Goal: Check status: Check status

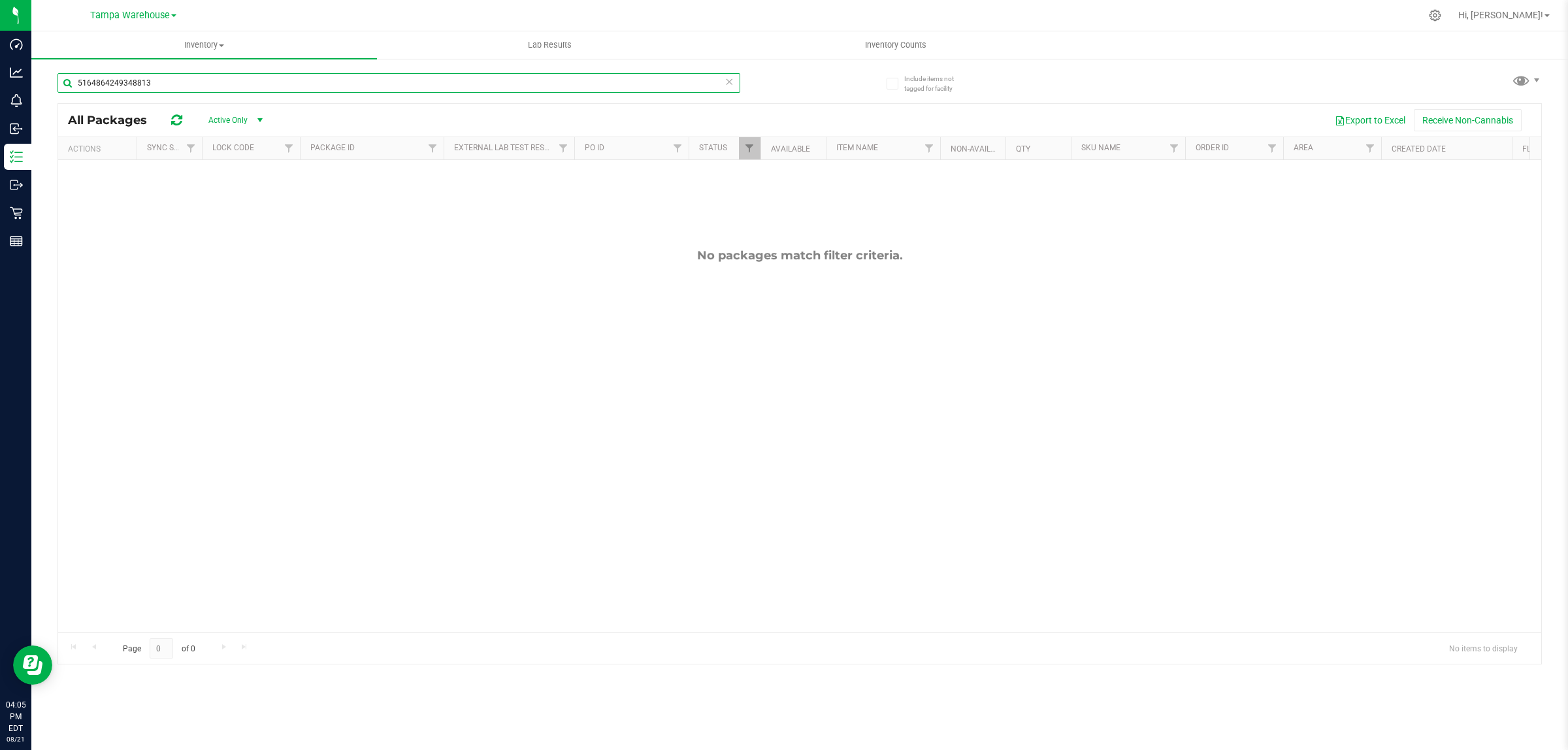
drag, startPoint x: 153, startPoint y: 83, endPoint x: 72, endPoint y: 83, distance: 81.0
click at [72, 83] on input "5164864249348813" at bounding box center [399, 83] width 682 height 19
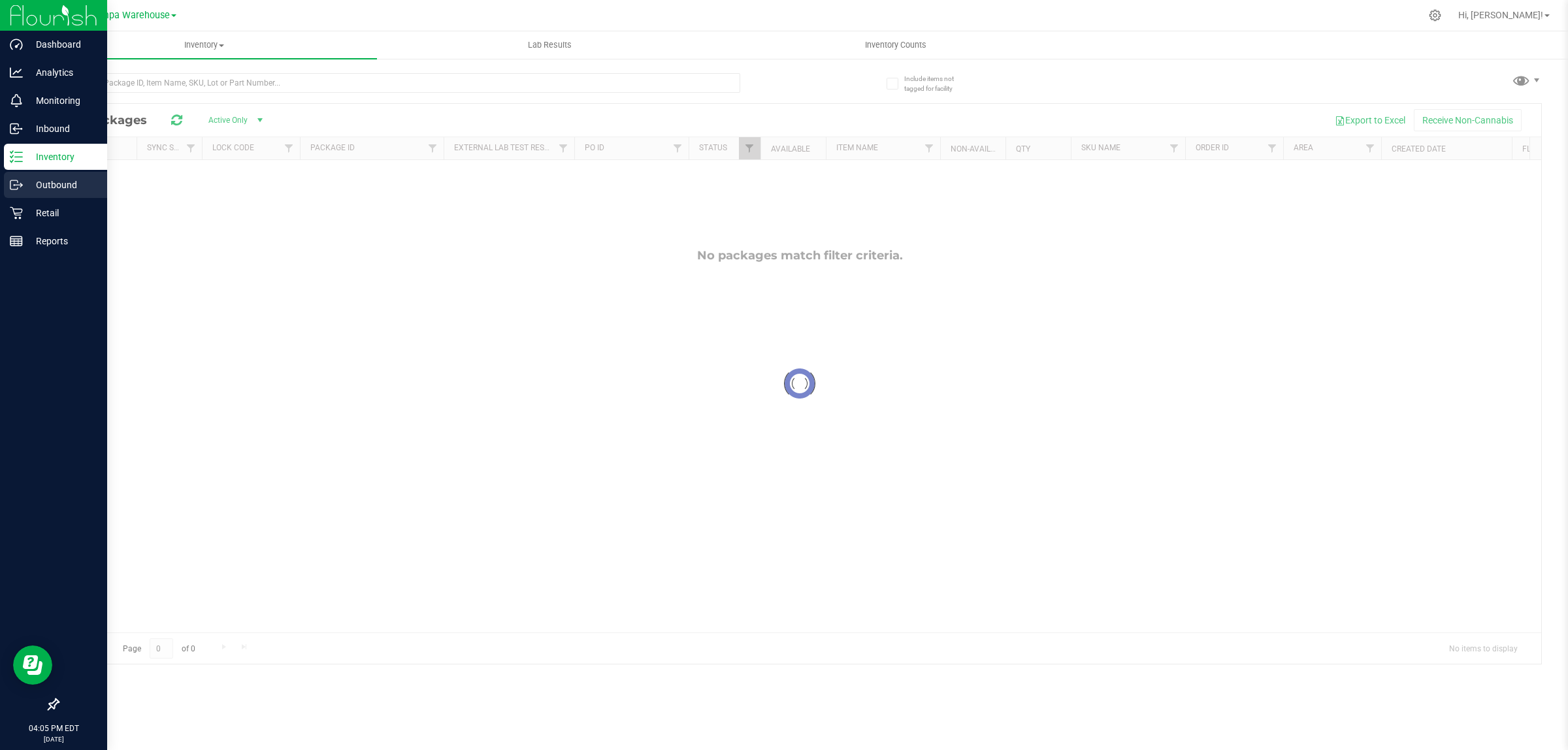
click at [37, 183] on p "Outbound" at bounding box center [62, 185] width 78 height 16
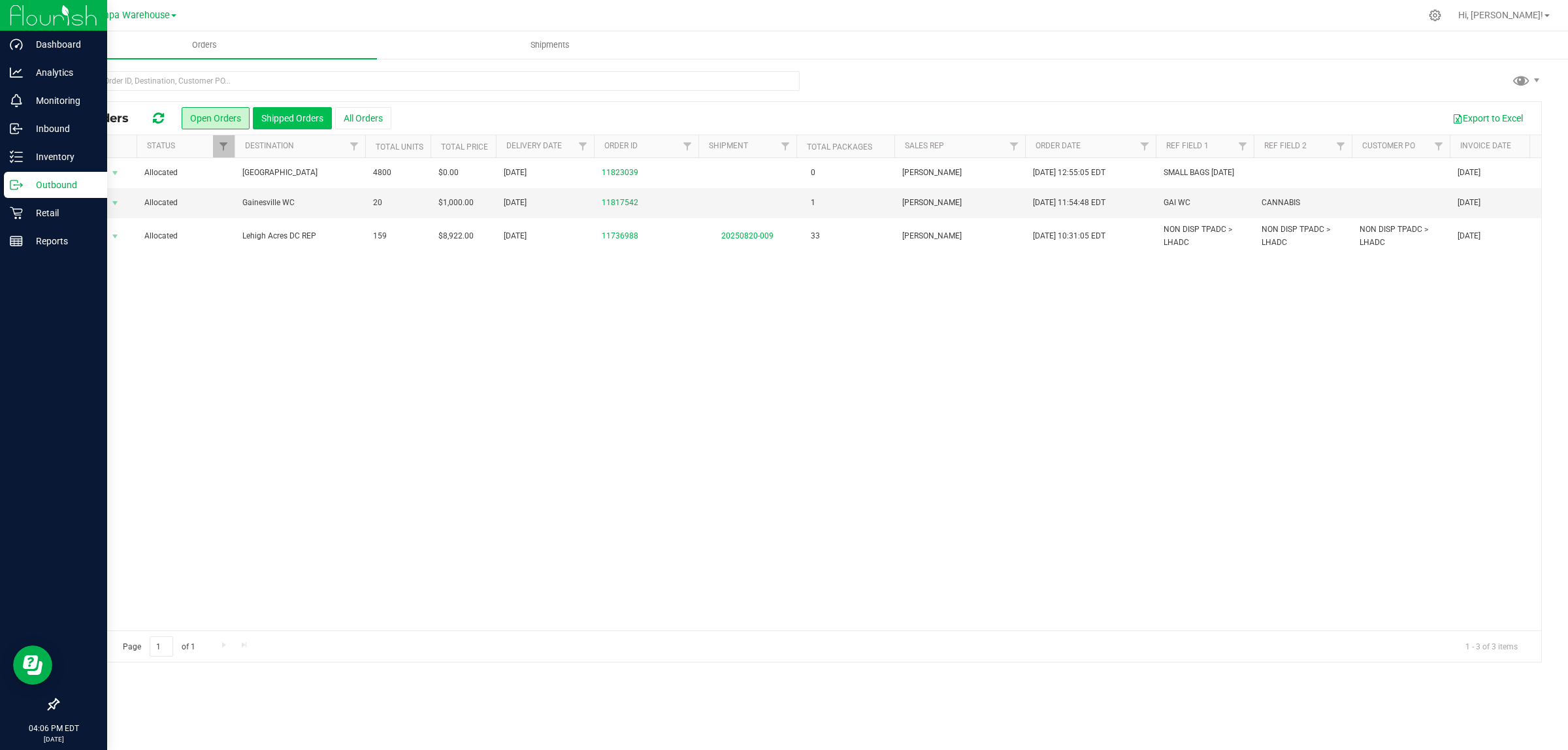
click at [289, 125] on button "Shipped Orders" at bounding box center [292, 118] width 79 height 22
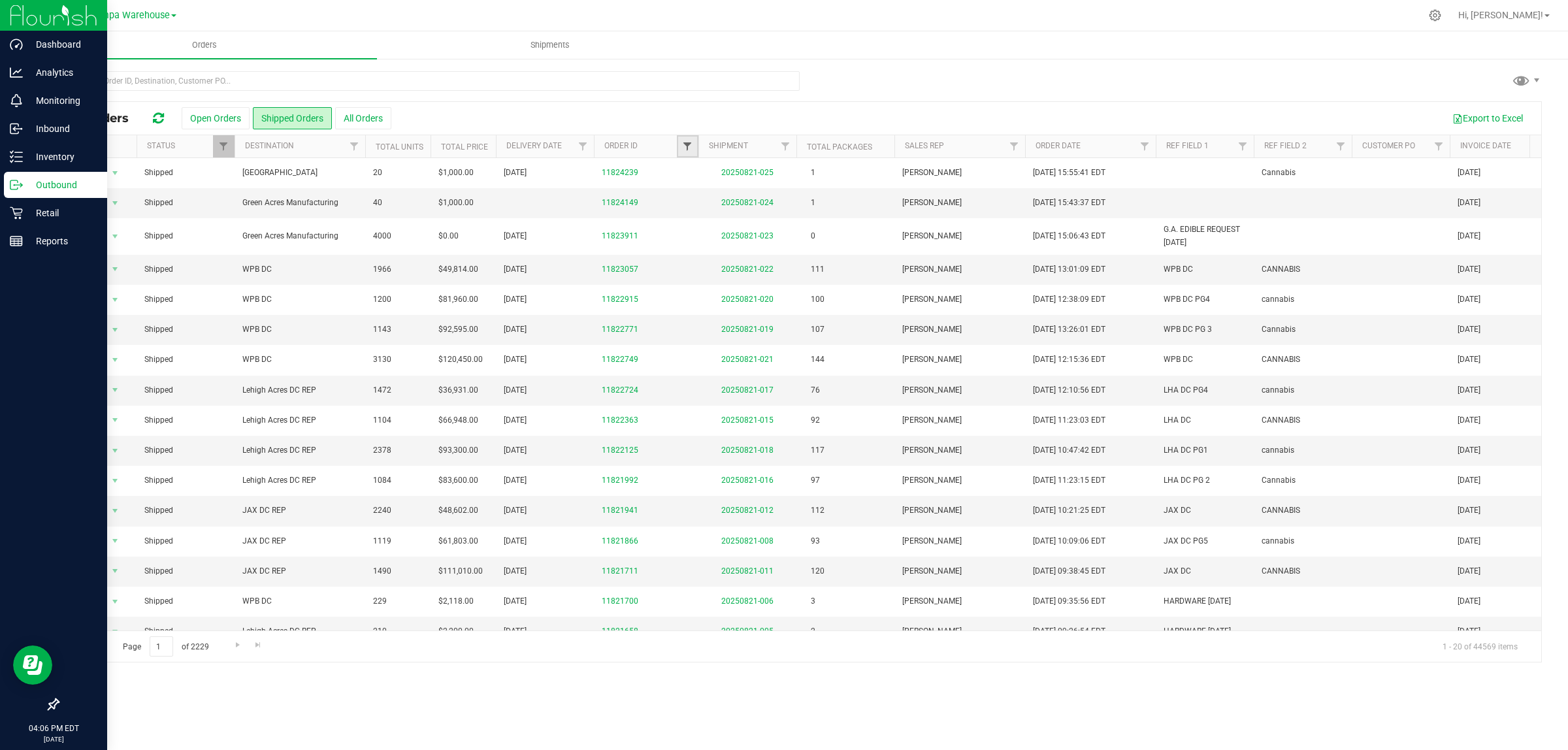
click at [686, 142] on span "Filter" at bounding box center [688, 146] width 11 height 11
click at [731, 173] on input "text" at bounding box center [752, 175] width 135 height 19
paste input "11781230"
type input "11781230"
click at [714, 209] on button "Filter" at bounding box center [716, 209] width 63 height 29
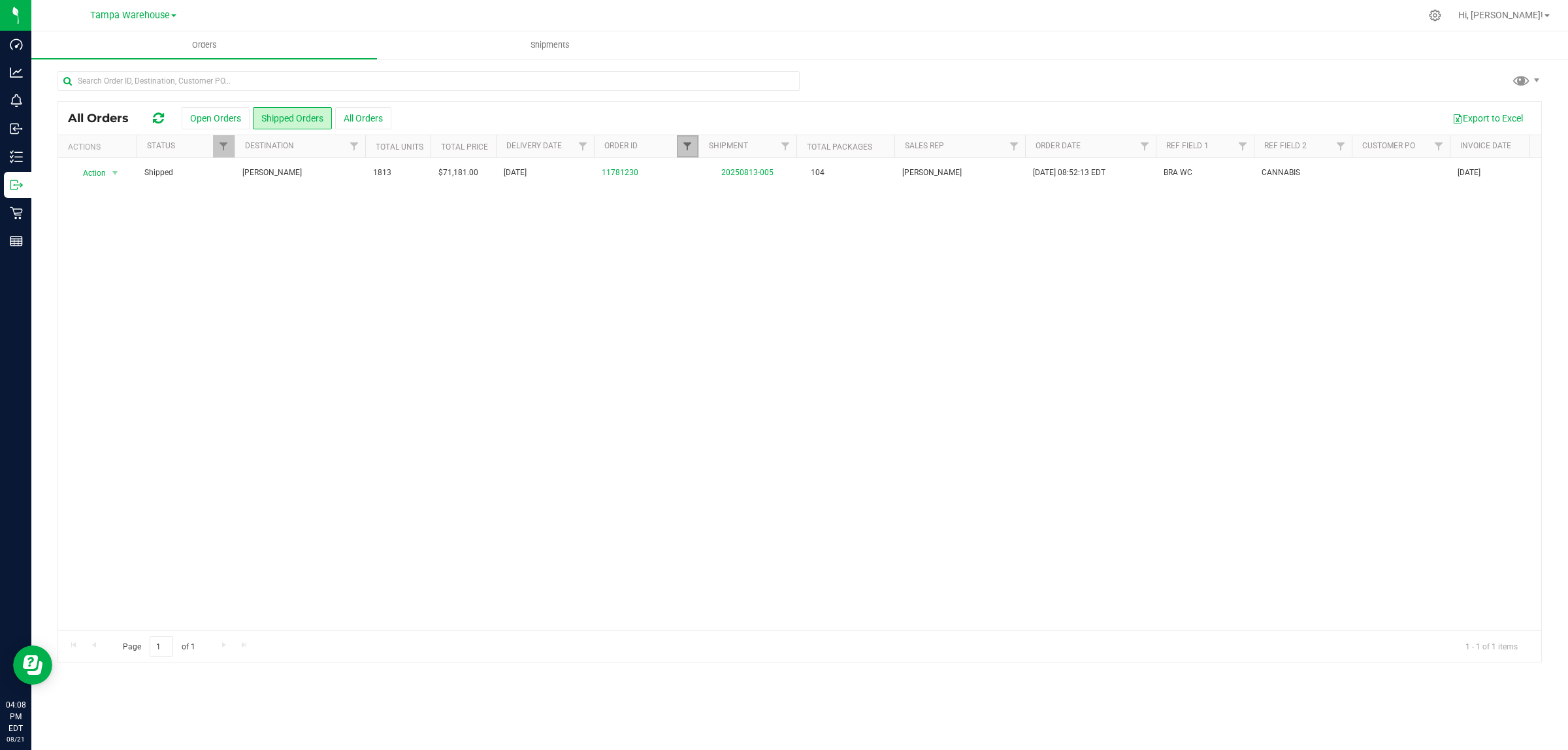
click at [686, 143] on span "Filter" at bounding box center [688, 146] width 11 height 11
click at [592, 272] on div "Action Action Order audit log Print COAs (single PDF) Print COAs (zip) Print in…" at bounding box center [800, 394] width 1483 height 472
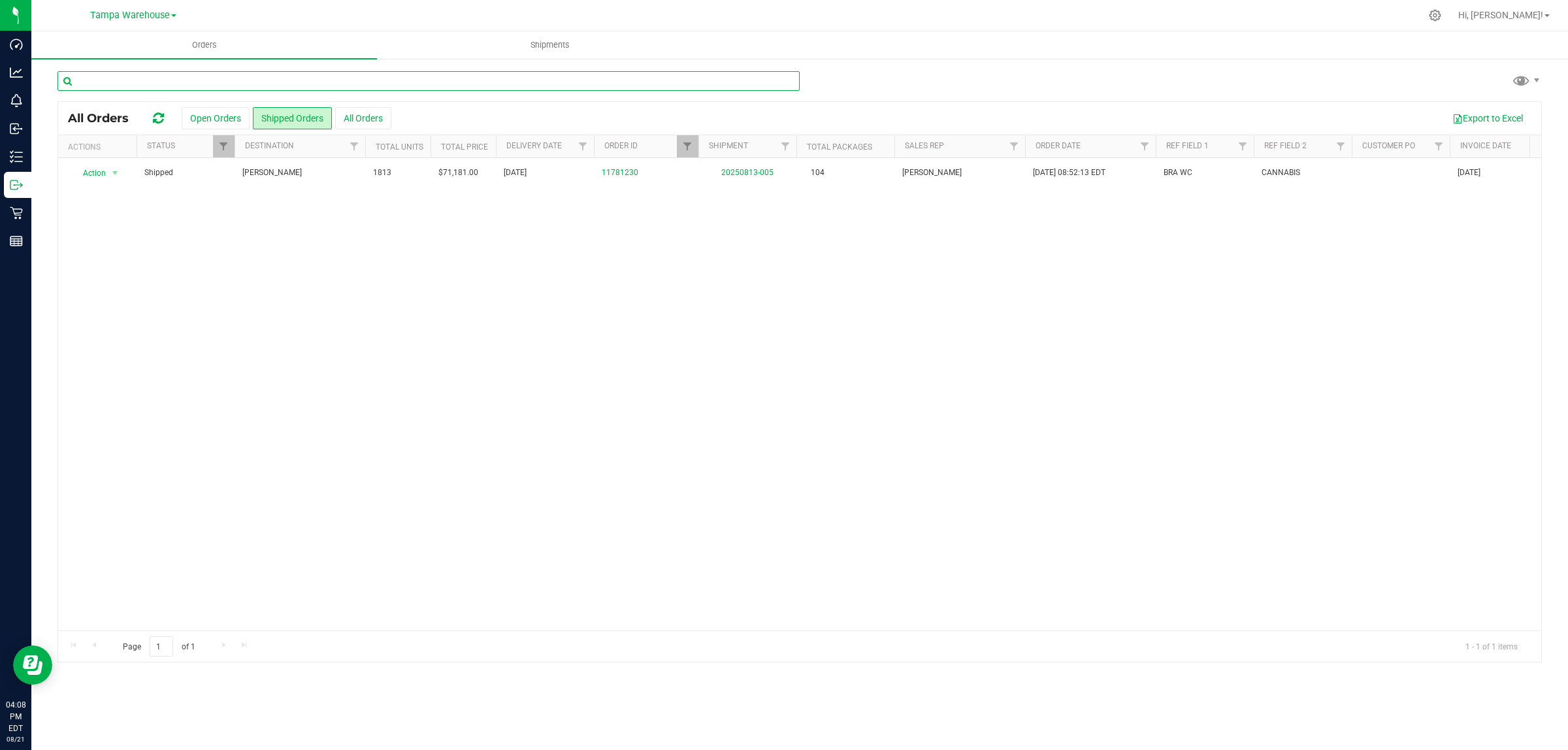
click at [217, 76] on input "text" at bounding box center [428, 81] width 742 height 19
paste input "11781405"
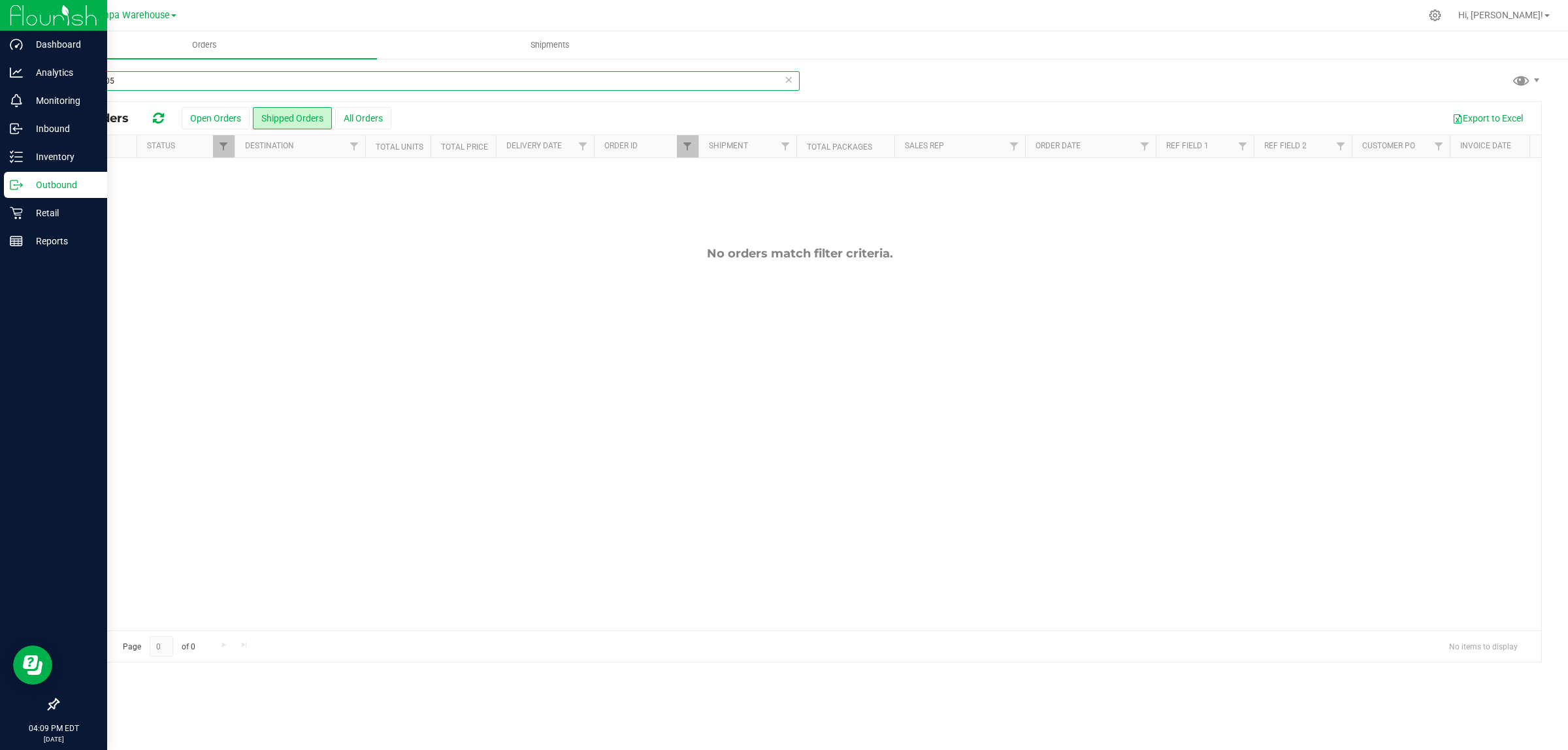
type input "11781405"
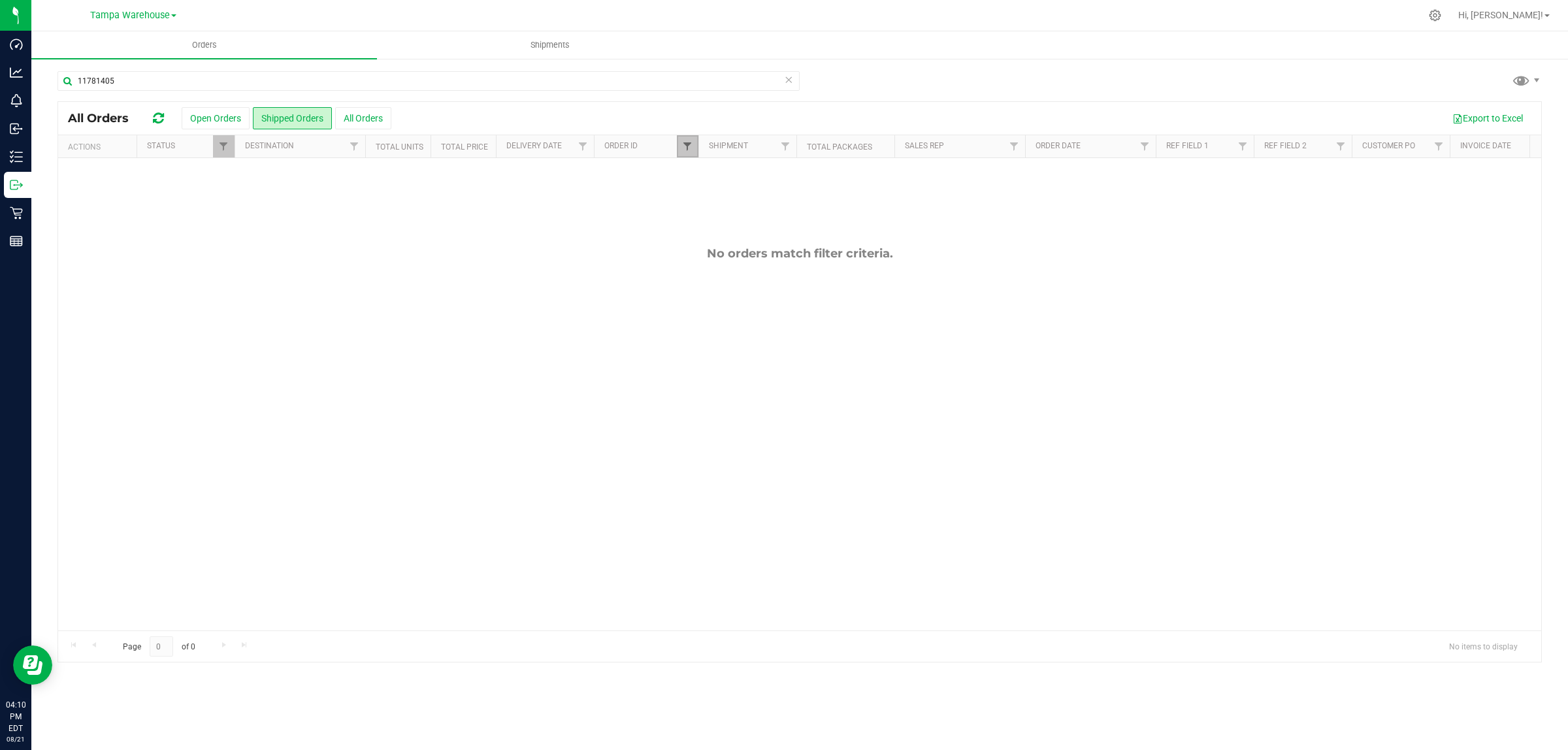
click at [688, 148] on span "Filter" at bounding box center [688, 146] width 11 height 11
click at [704, 176] on input "11781230" at bounding box center [752, 175] width 135 height 19
paste input "405"
type input "11781405"
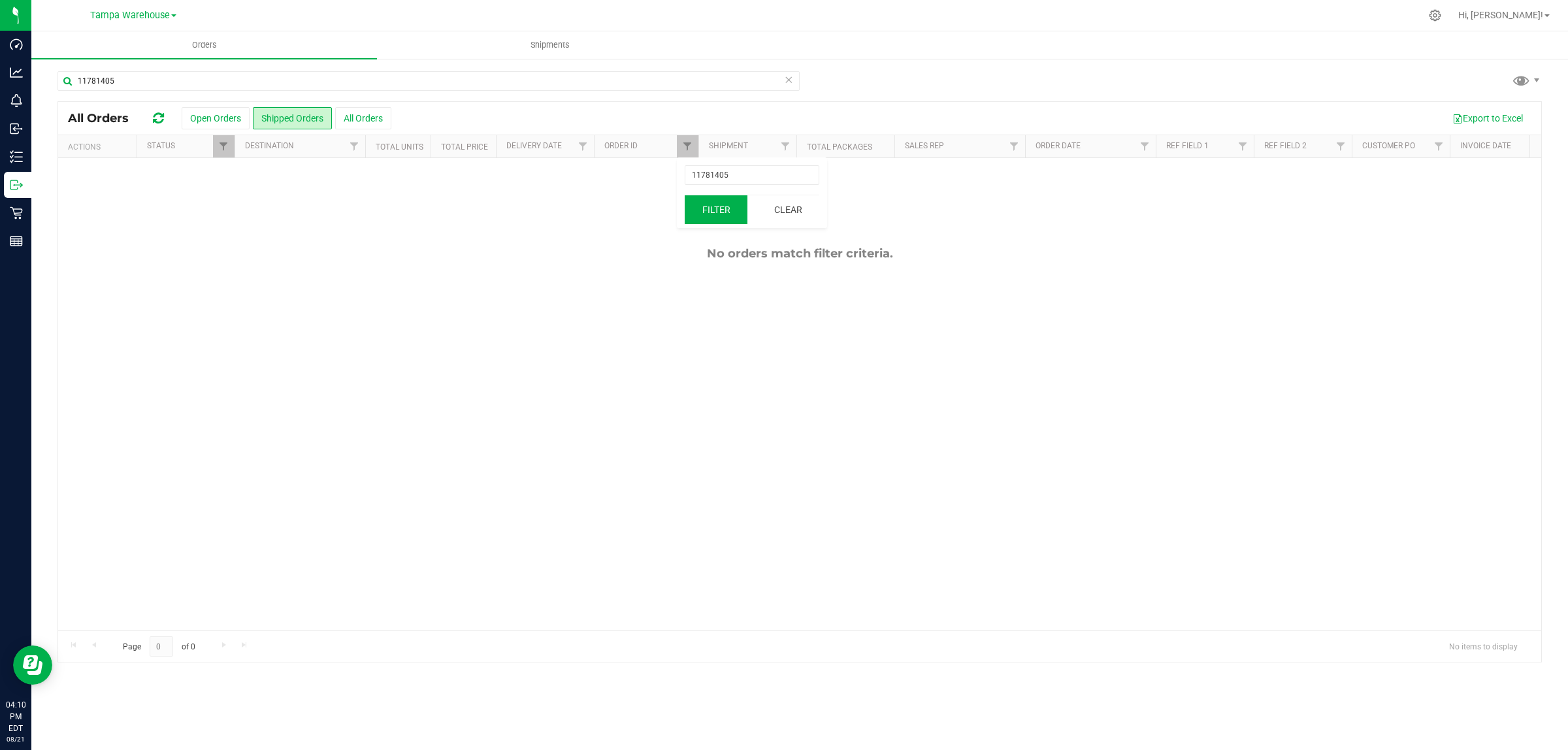
click at [708, 214] on button "Filter" at bounding box center [716, 209] width 63 height 29
click at [690, 140] on link "Filter" at bounding box center [688, 146] width 22 height 22
click at [795, 209] on button "Clear" at bounding box center [788, 209] width 63 height 29
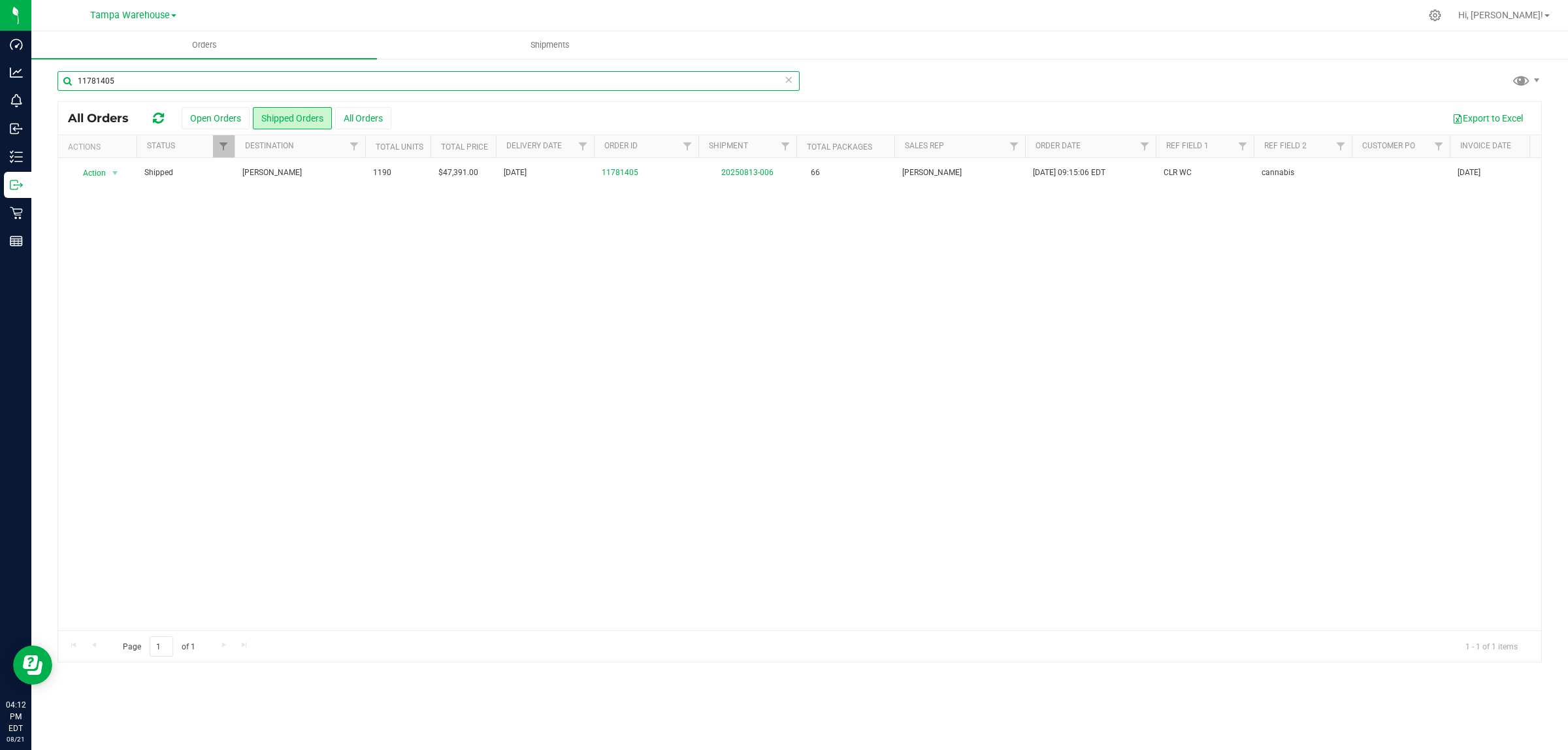
drag, startPoint x: 130, startPoint y: 79, endPoint x: 47, endPoint y: 83, distance: 83.1
click at [47, 83] on div "11781405 All Orders Open Orders Shipped Orders All Orders Export to Excel Actio…" at bounding box center [800, 366] width 1537 height 618
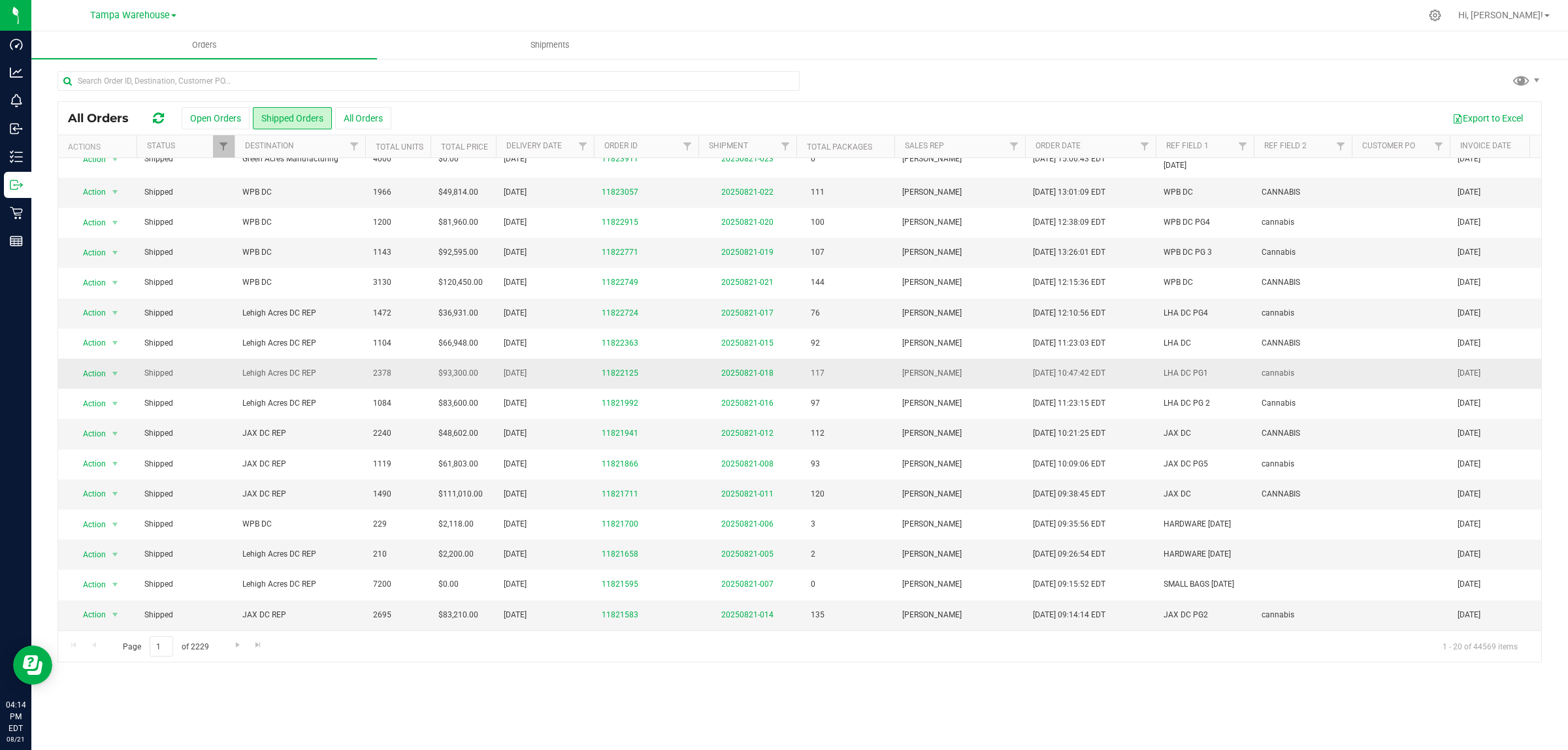
scroll to position [151, 0]
click at [579, 145] on span "Filter" at bounding box center [582, 146] width 11 height 11
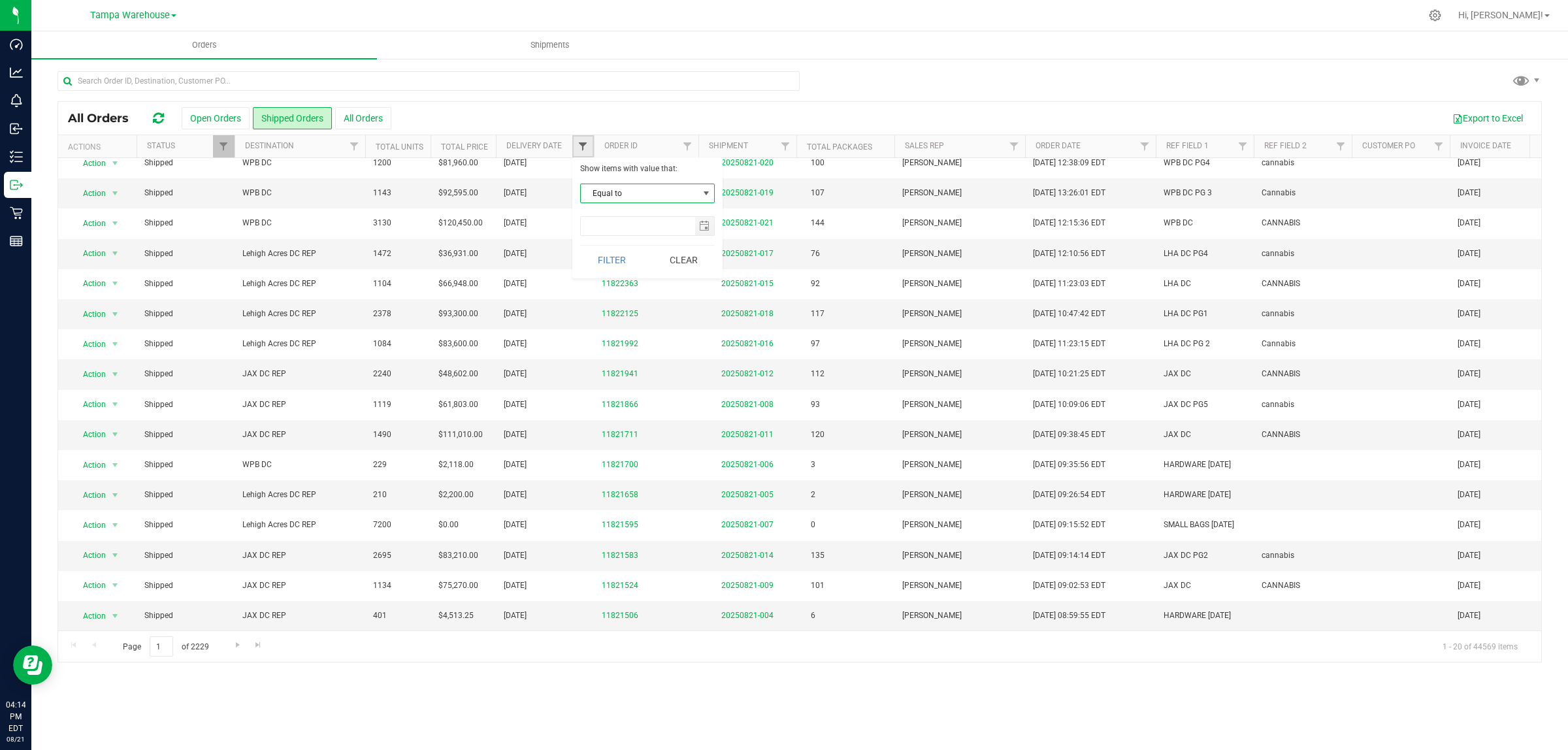
click at [579, 145] on span "Filter" at bounding box center [582, 146] width 11 height 11
drag, startPoint x: 161, startPoint y: 644, endPoint x: 150, endPoint y: 644, distance: 11.0
click at [150, 644] on input "1" at bounding box center [161, 646] width 24 height 20
type input "4"
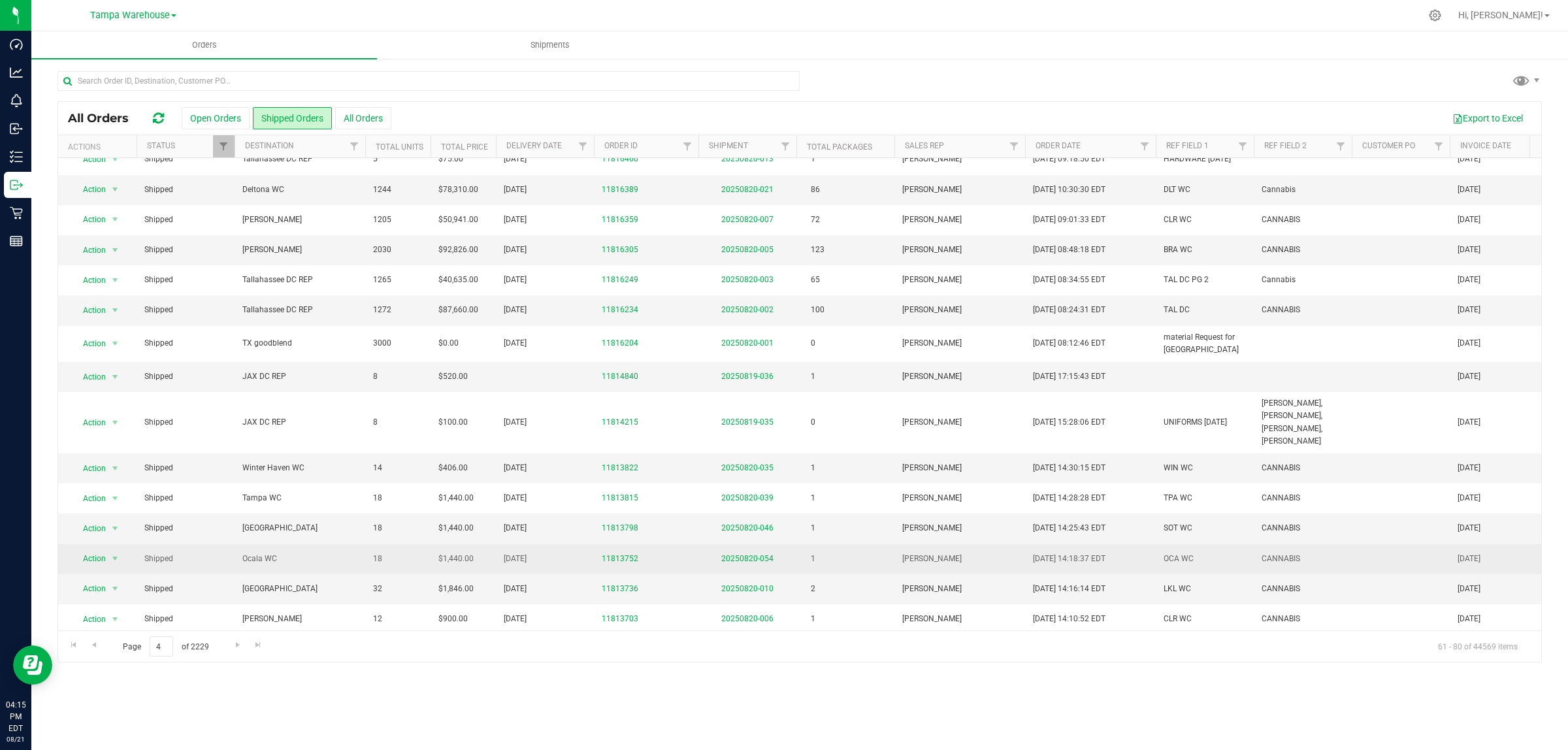
scroll to position [164, 0]
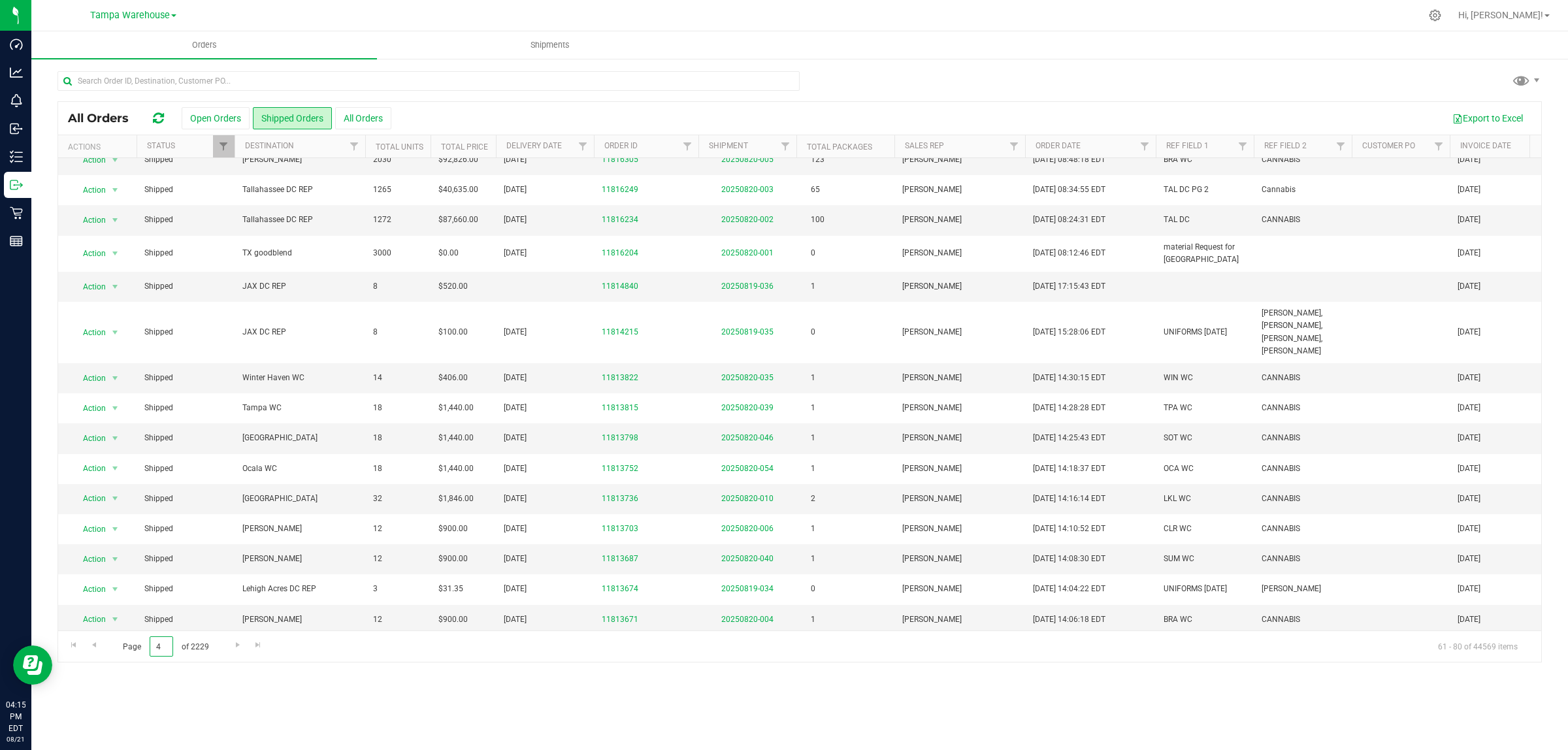
drag, startPoint x: 164, startPoint y: 649, endPoint x: 136, endPoint y: 650, distance: 28.0
click at [136, 650] on span "Page 4 of 2229" at bounding box center [166, 646] width 108 height 20
type input "10"
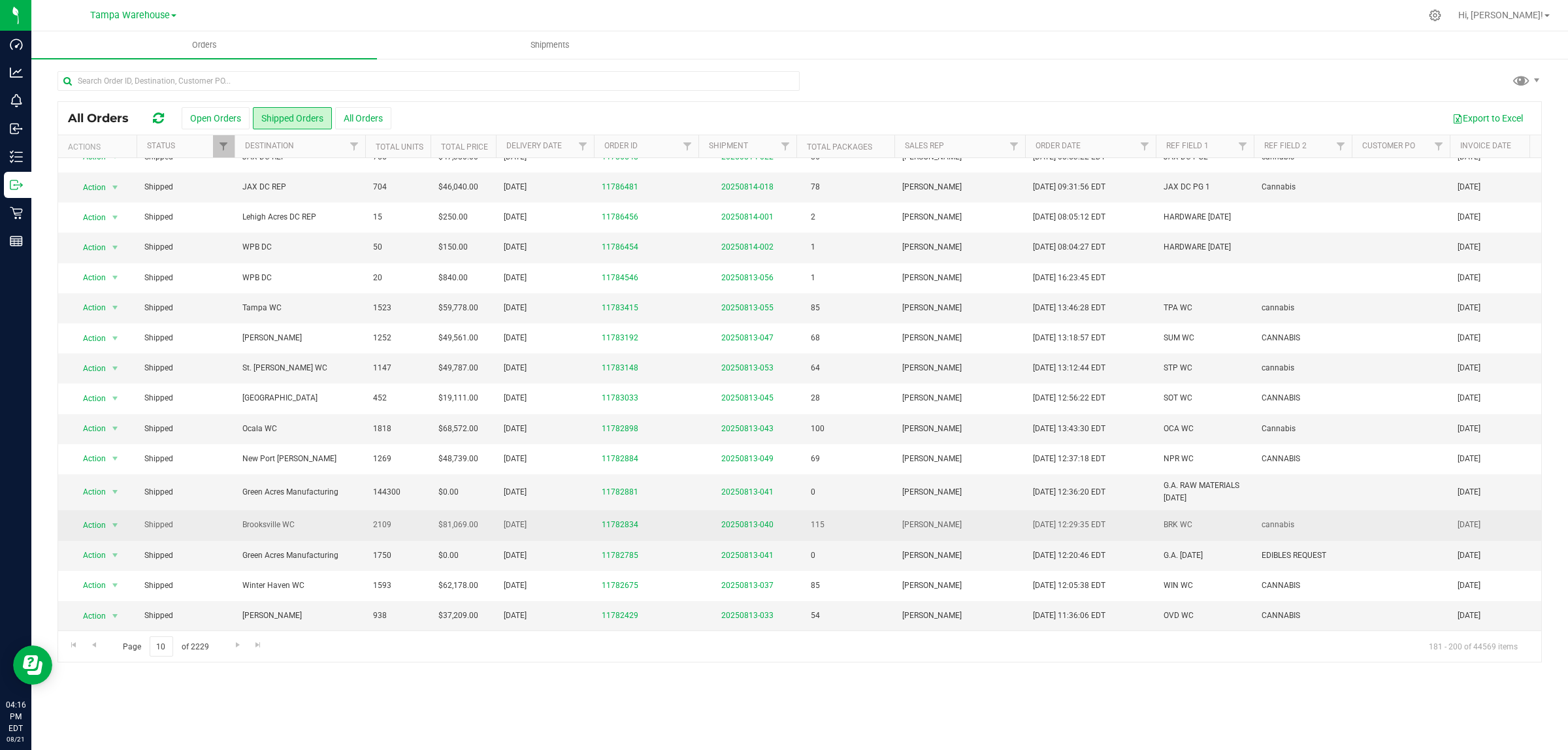
scroll to position [0, 0]
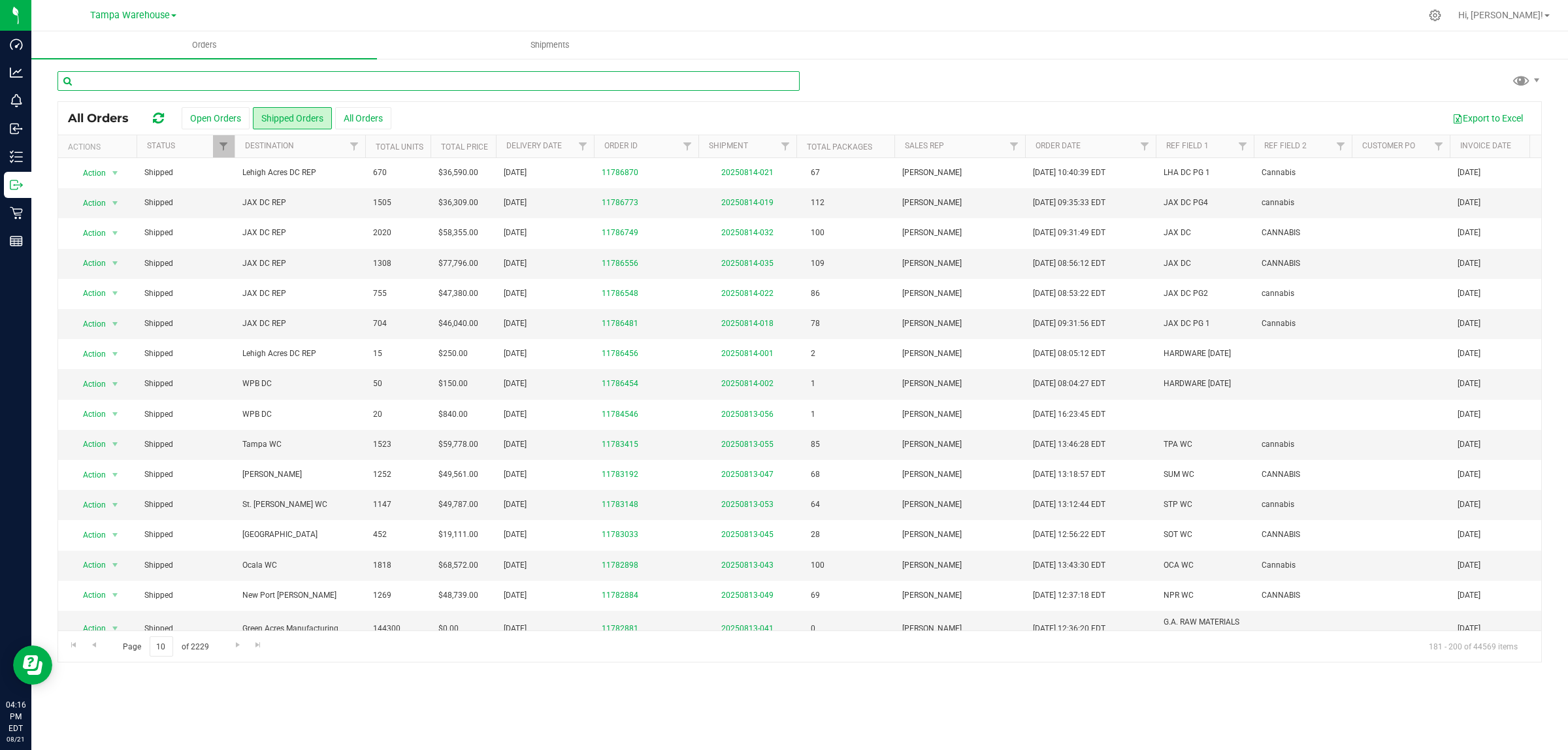
click at [111, 82] on input "text" at bounding box center [428, 81] width 742 height 19
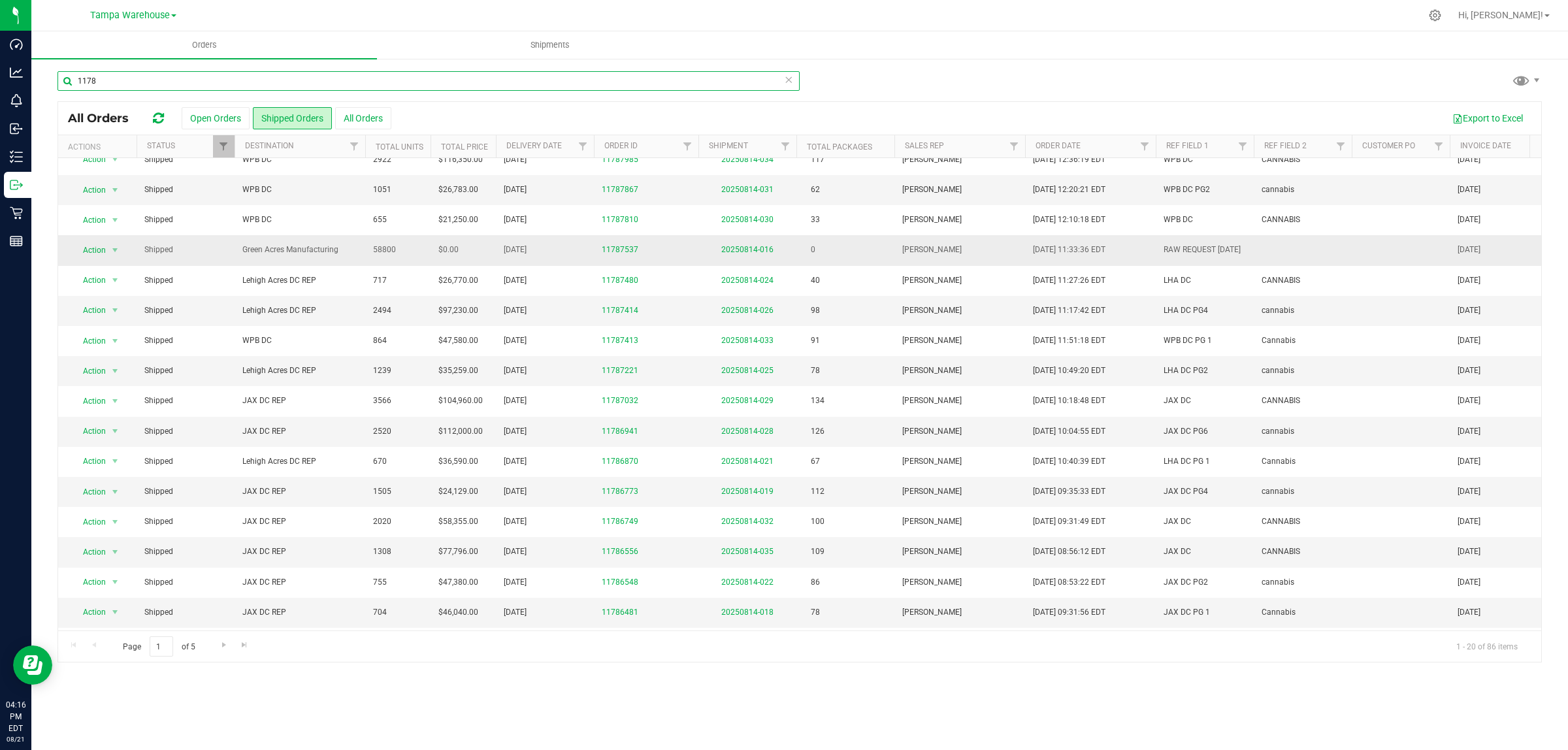
scroll to position [163, 0]
type input "1178"
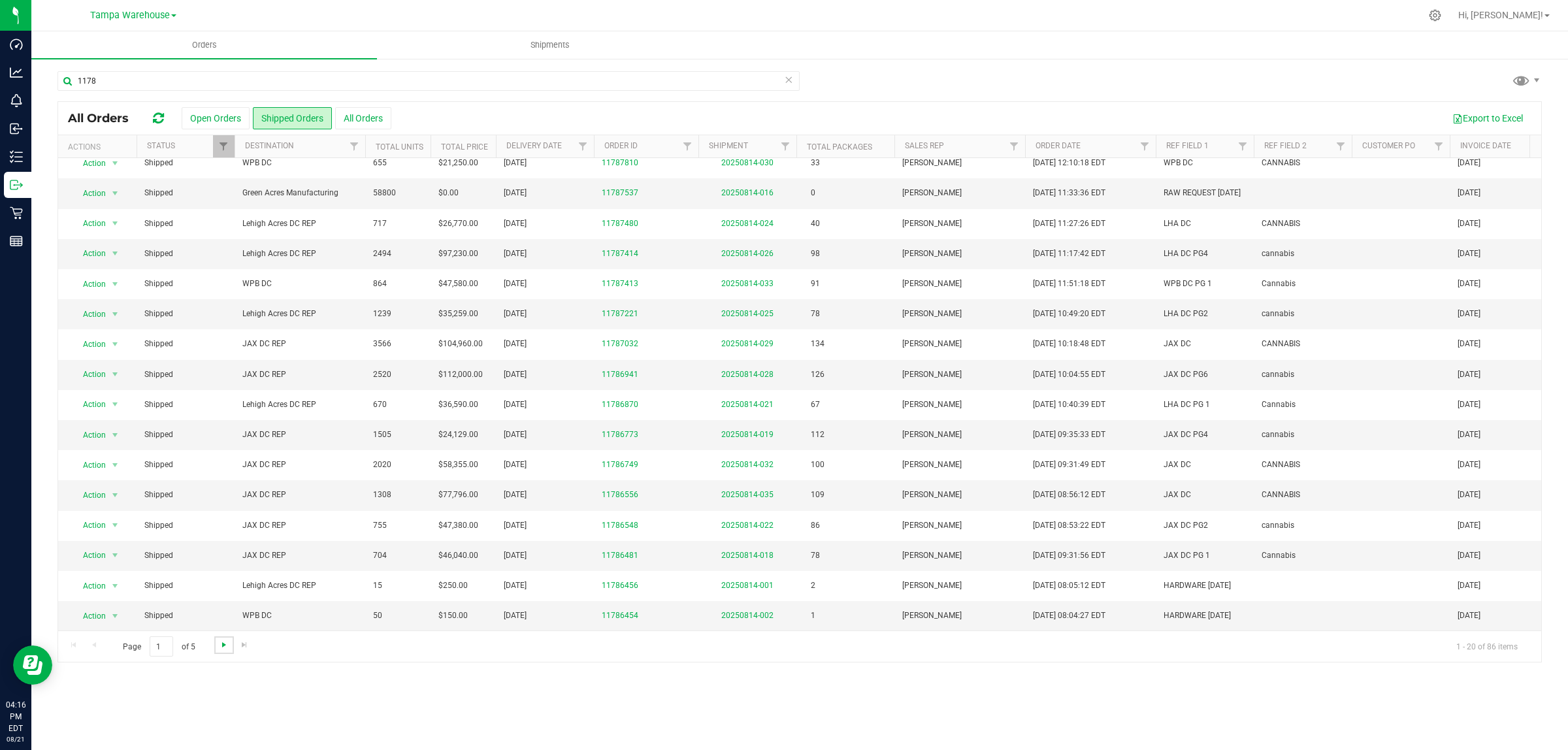
click at [223, 647] on span "Go to the next page" at bounding box center [224, 645] width 11 height 11
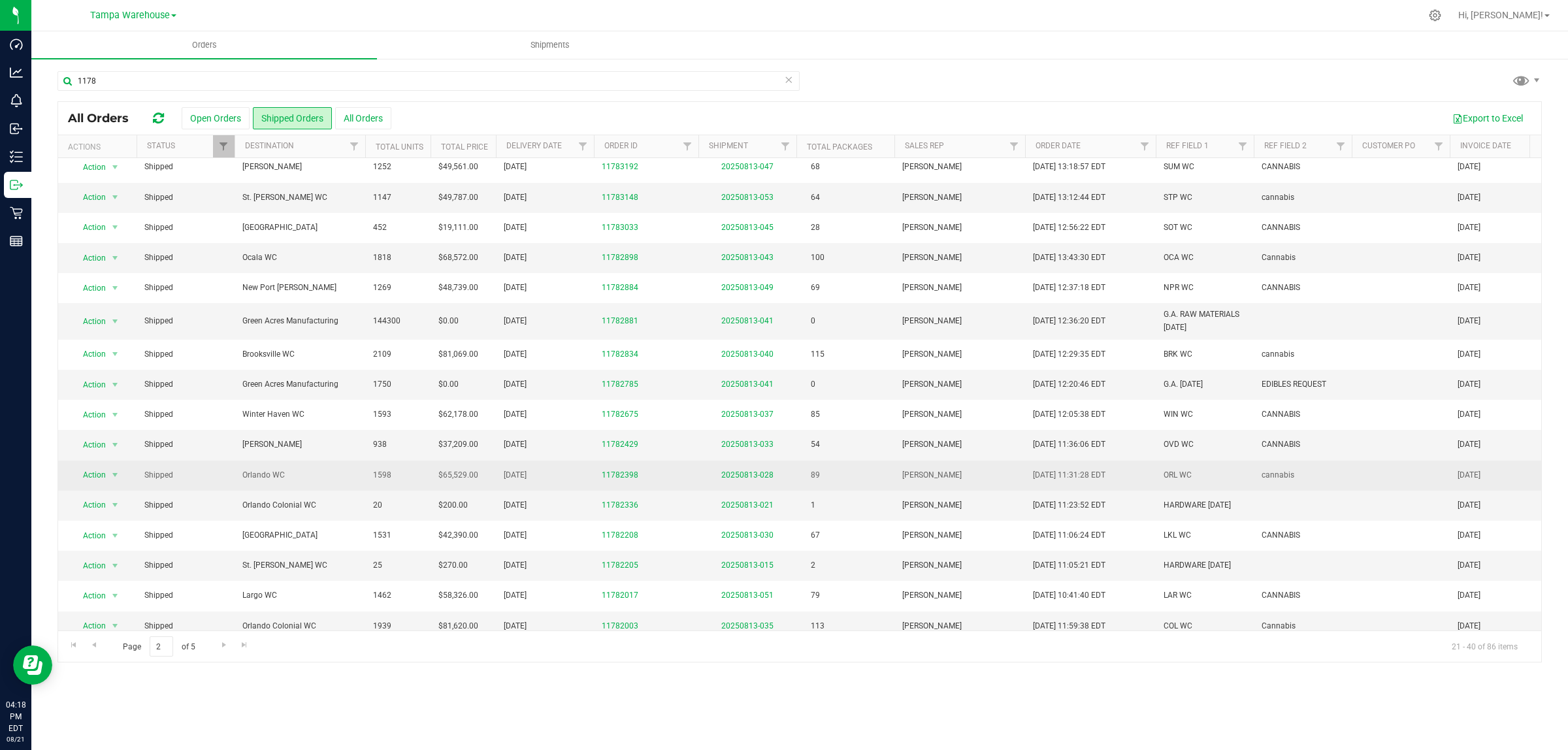
scroll to position [151, 0]
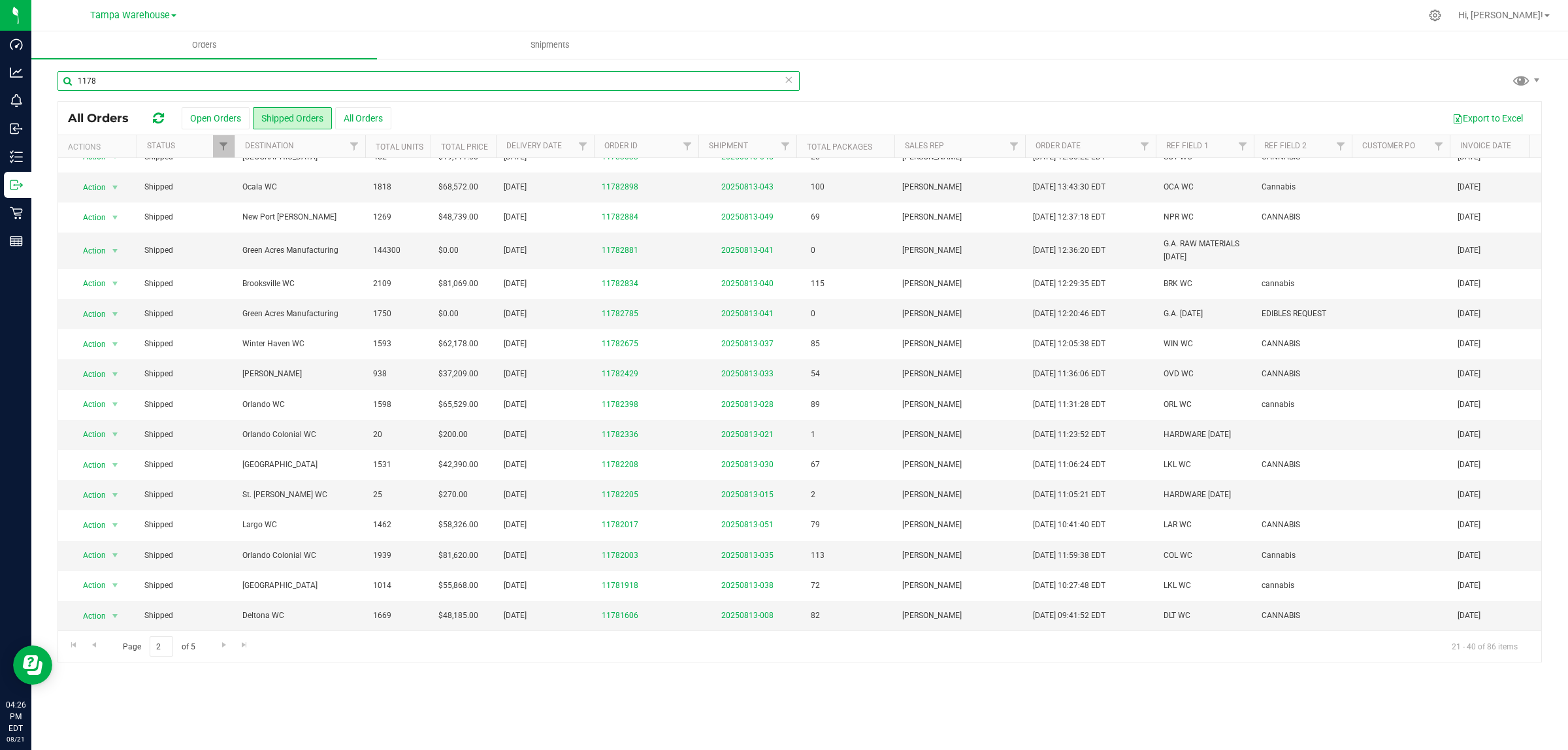
click at [134, 76] on input "1178" at bounding box center [428, 81] width 742 height 19
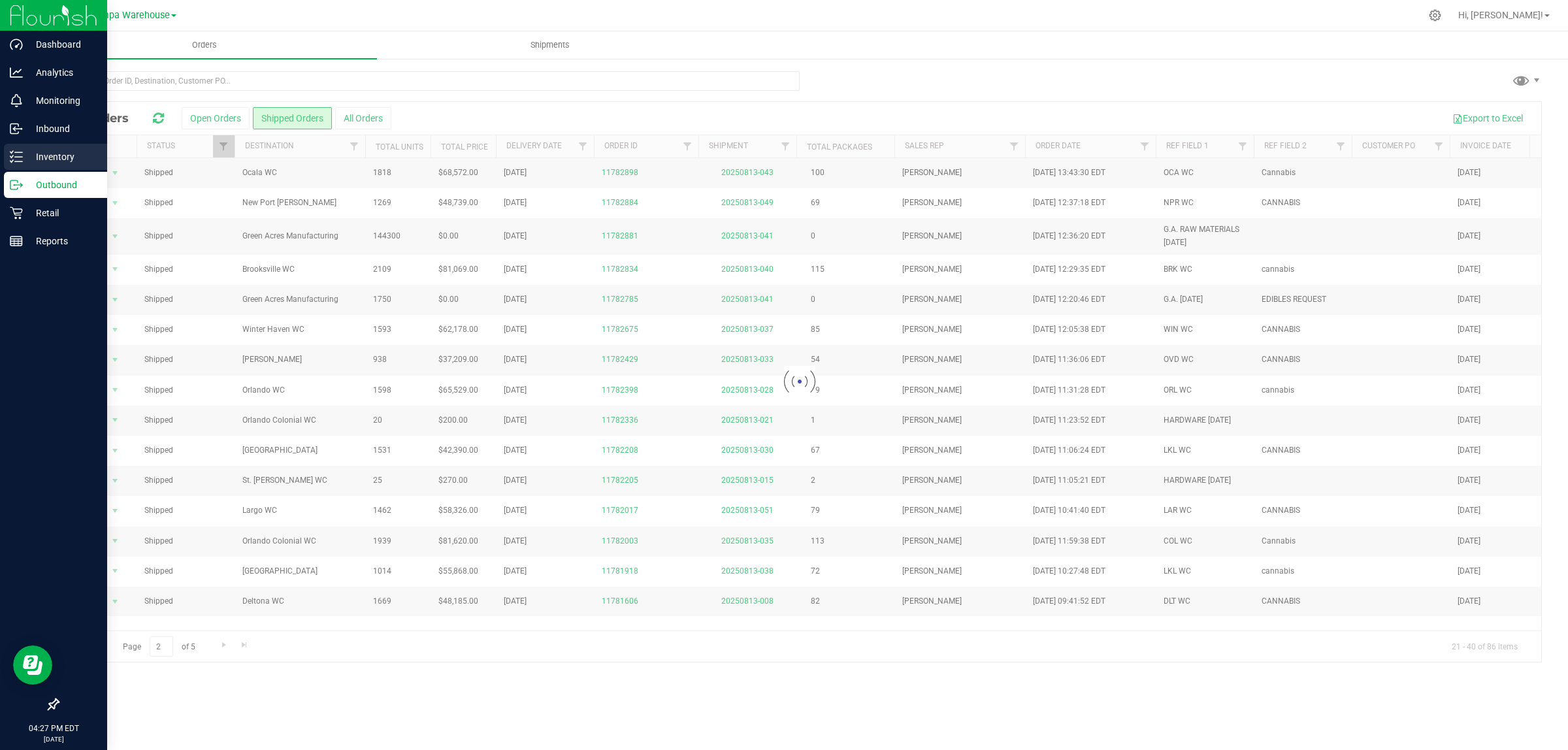
click at [30, 151] on p "Inventory" at bounding box center [62, 157] width 78 height 16
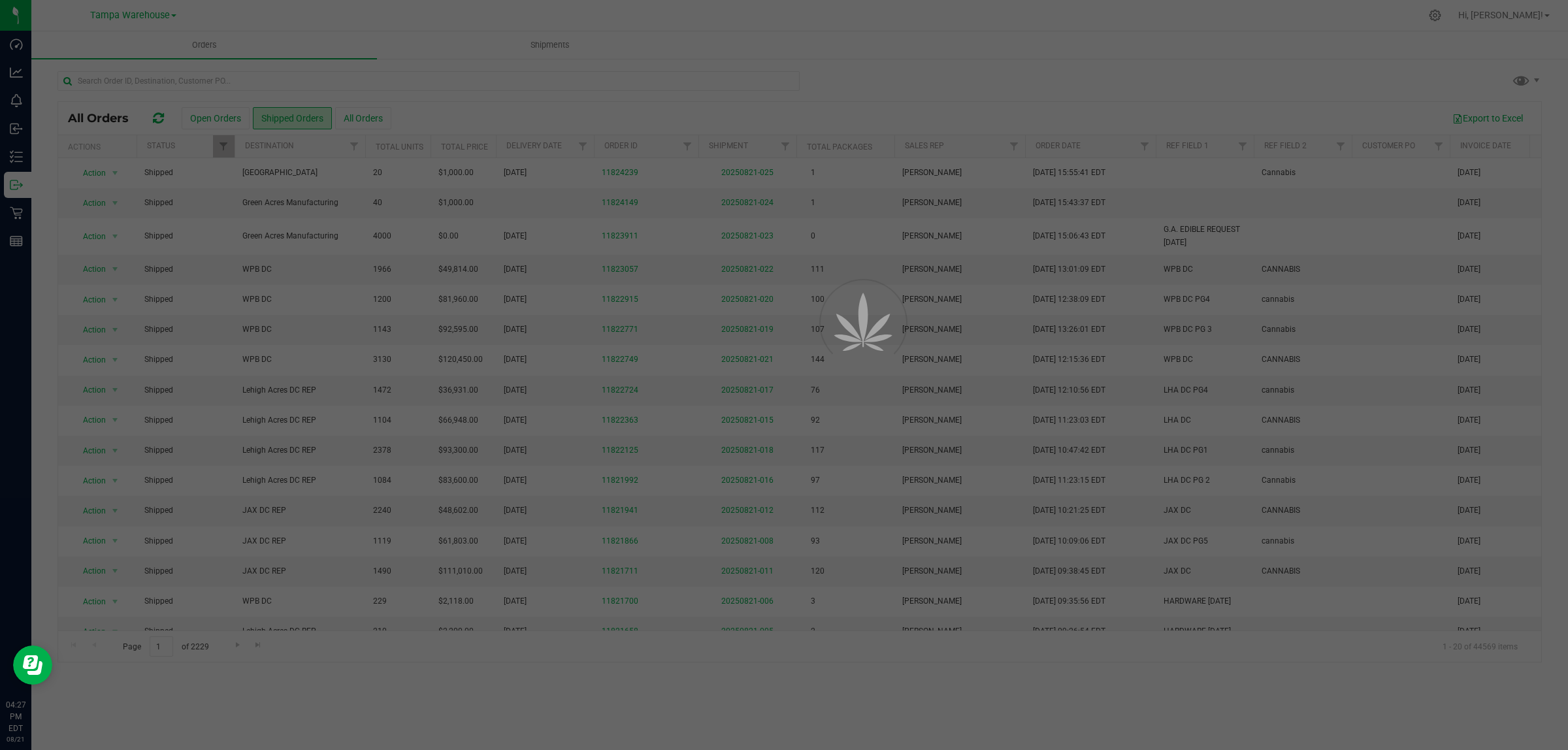
click at [155, 79] on div at bounding box center [784, 375] width 1568 height 750
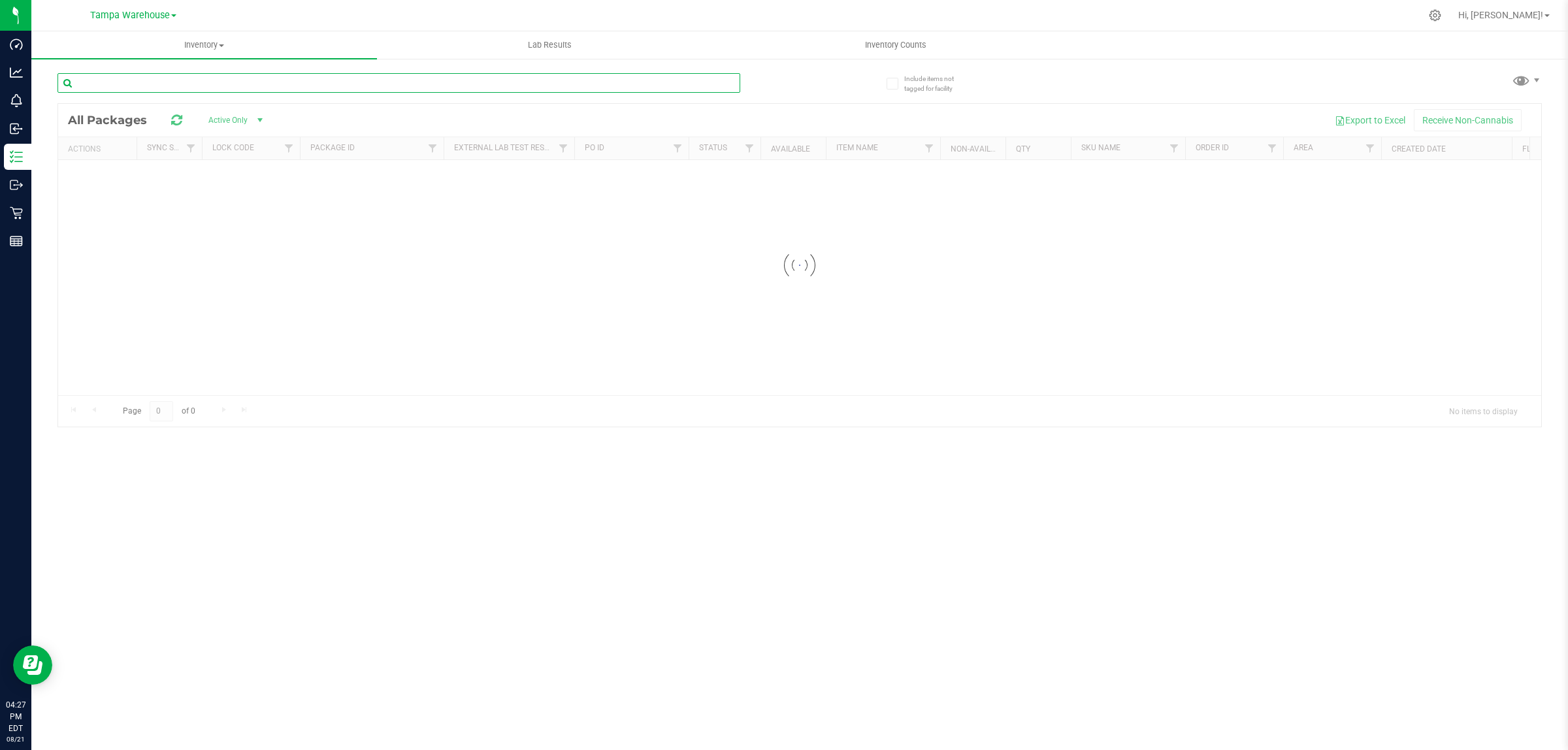
click at [150, 81] on input "text" at bounding box center [399, 83] width 682 height 19
paste input "1-JUL25BLT01-0805"
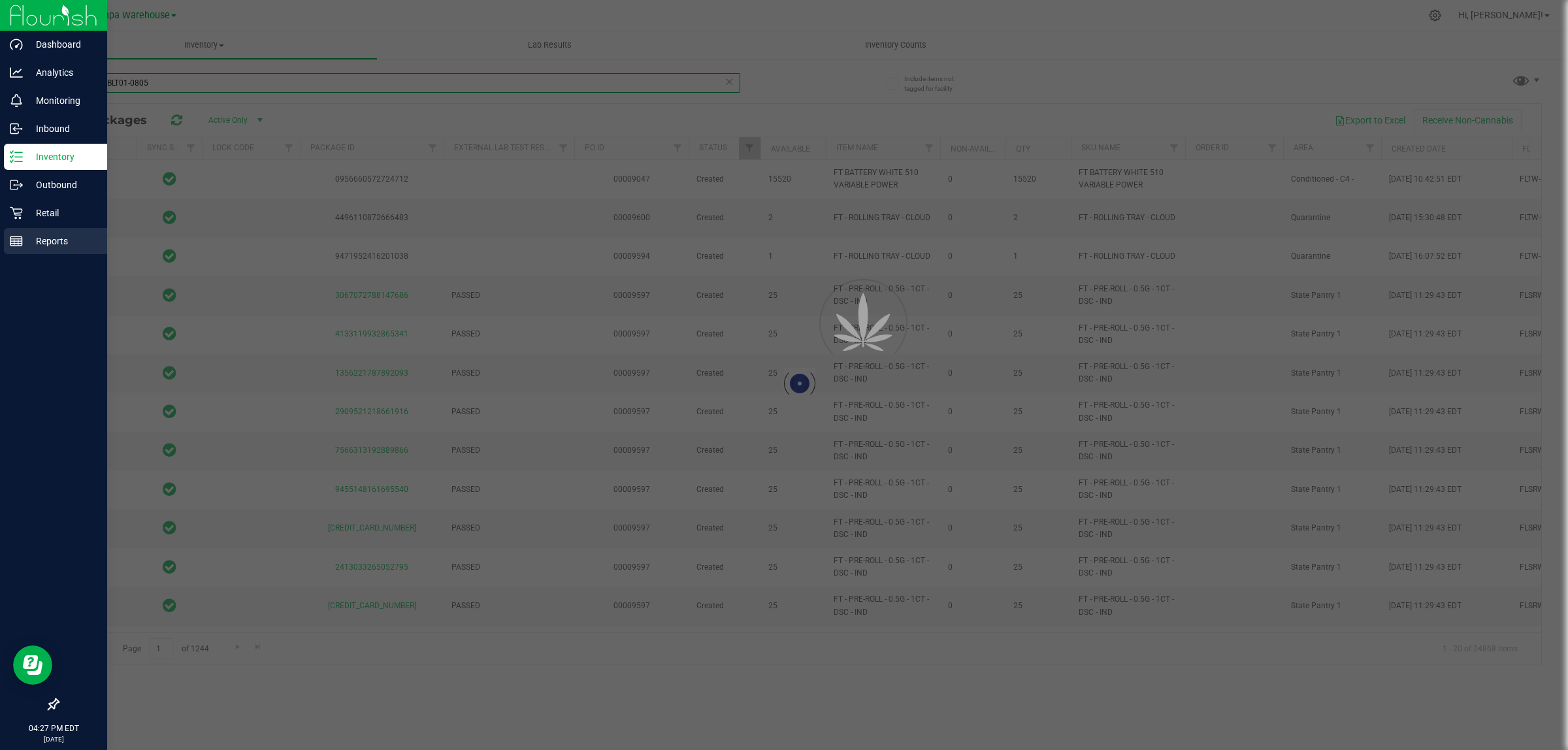
type input "1-JUL25BLT01-0805"
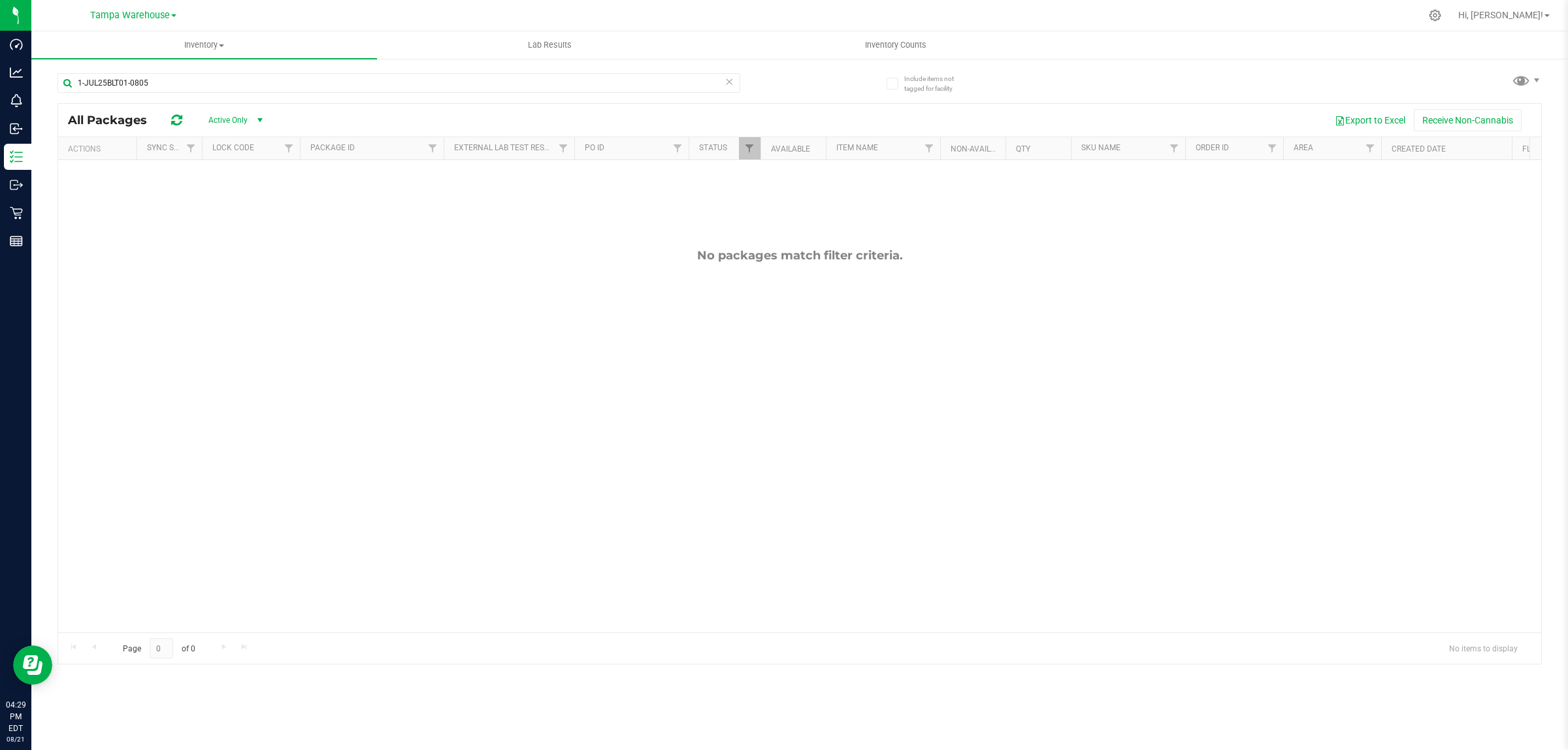
click at [222, 122] on span "Active Only" at bounding box center [233, 119] width 72 height 18
click at [220, 199] on li "All" at bounding box center [233, 200] width 71 height 19
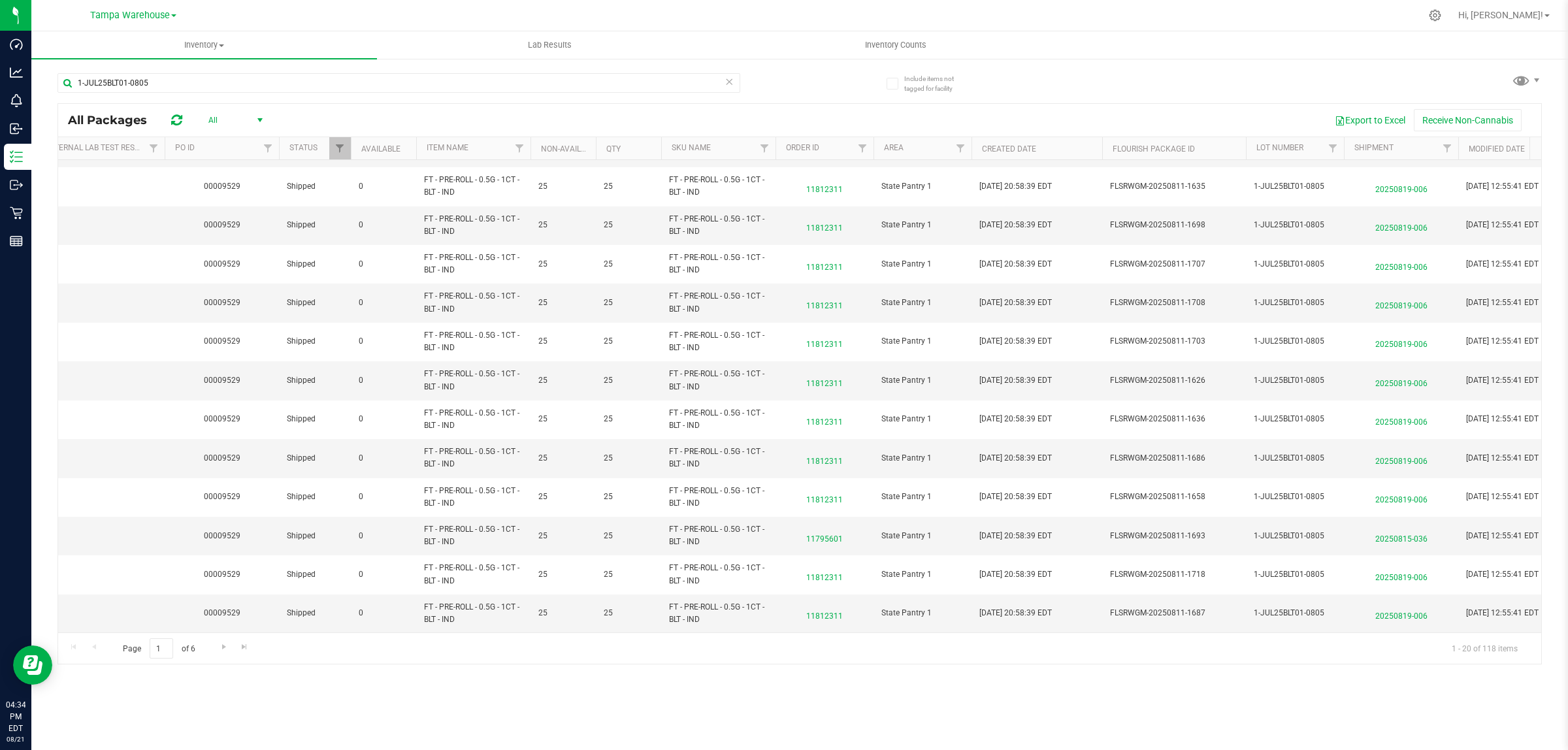
scroll to position [0, 744]
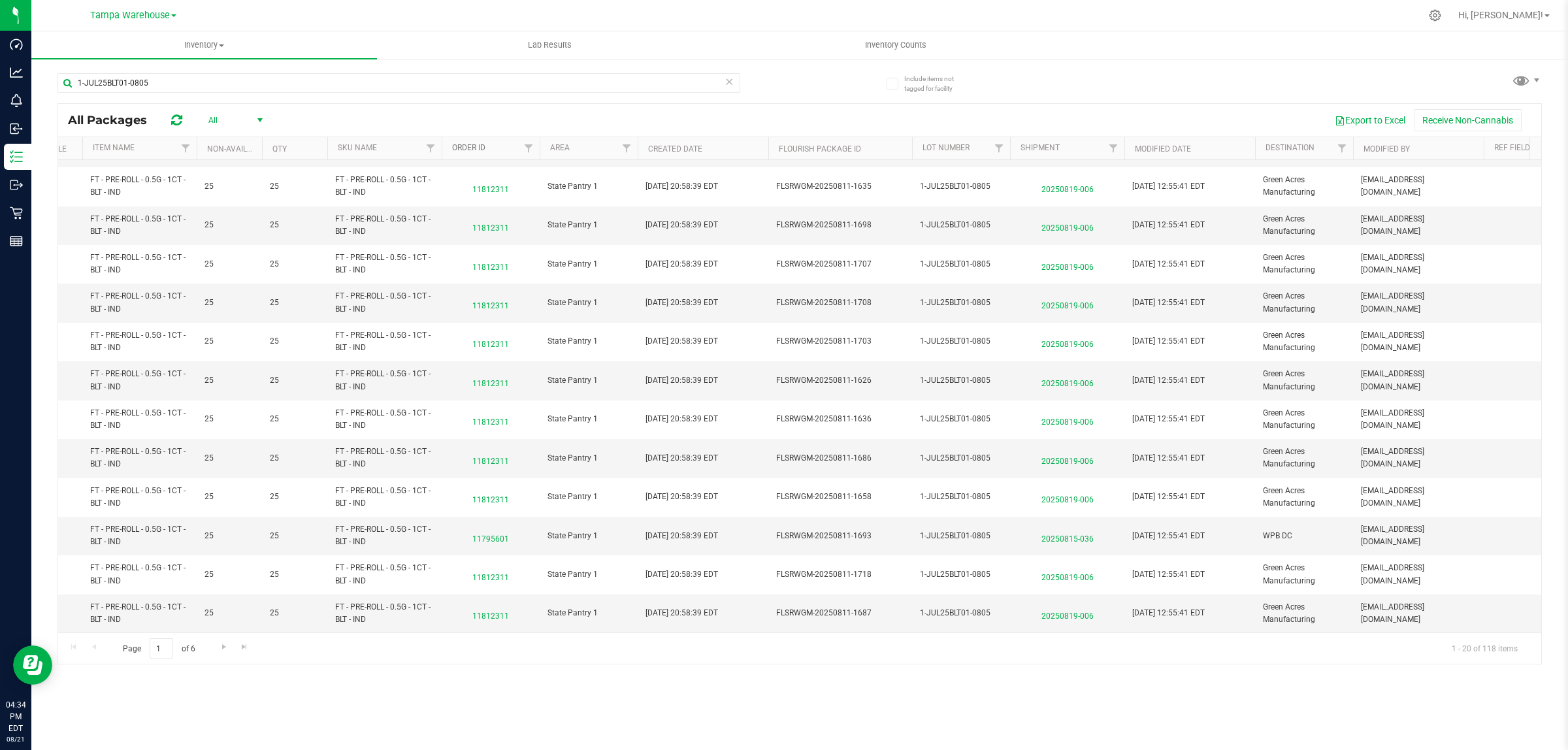
click at [482, 145] on link "Order Id" at bounding box center [469, 148] width 33 height 9
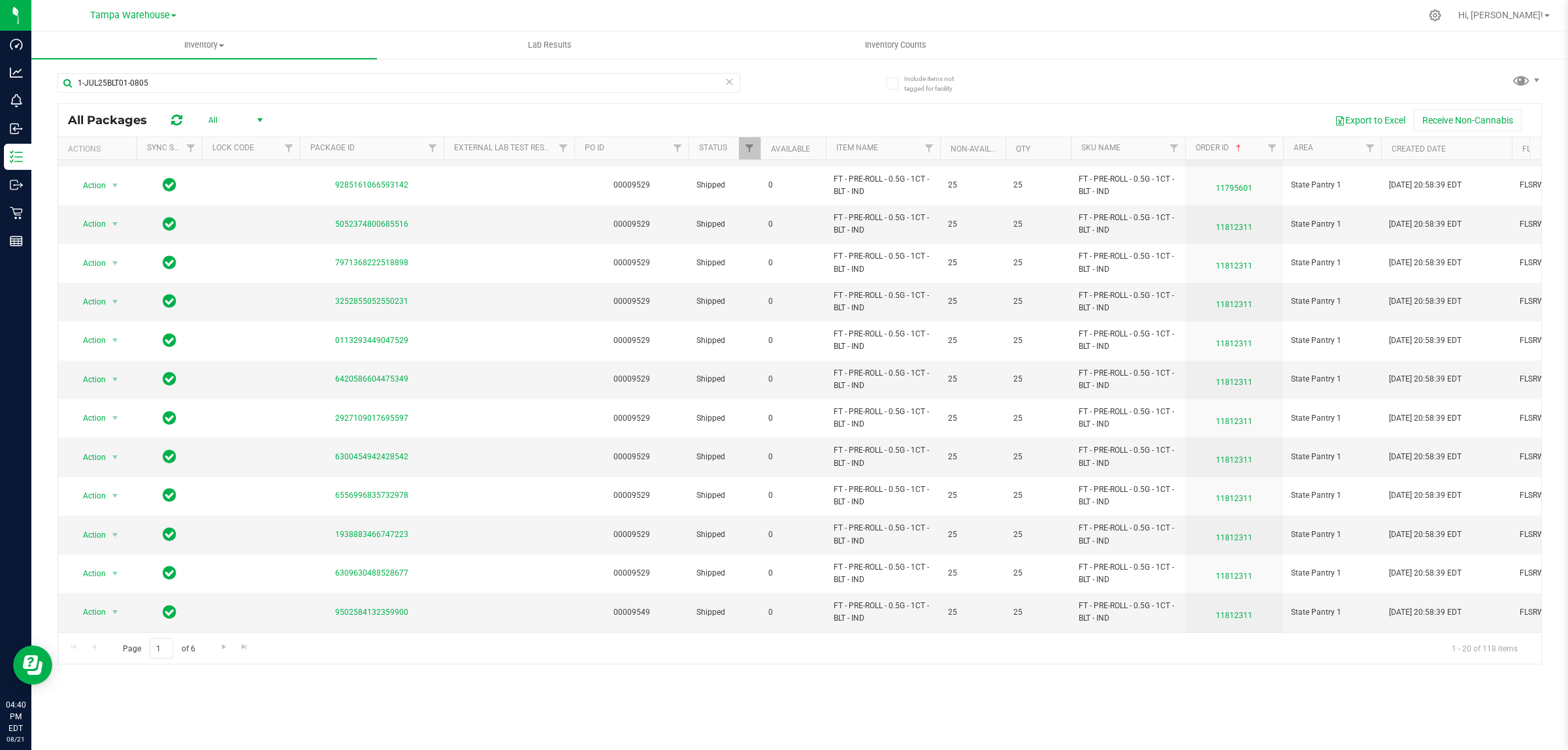
scroll to position [0, 0]
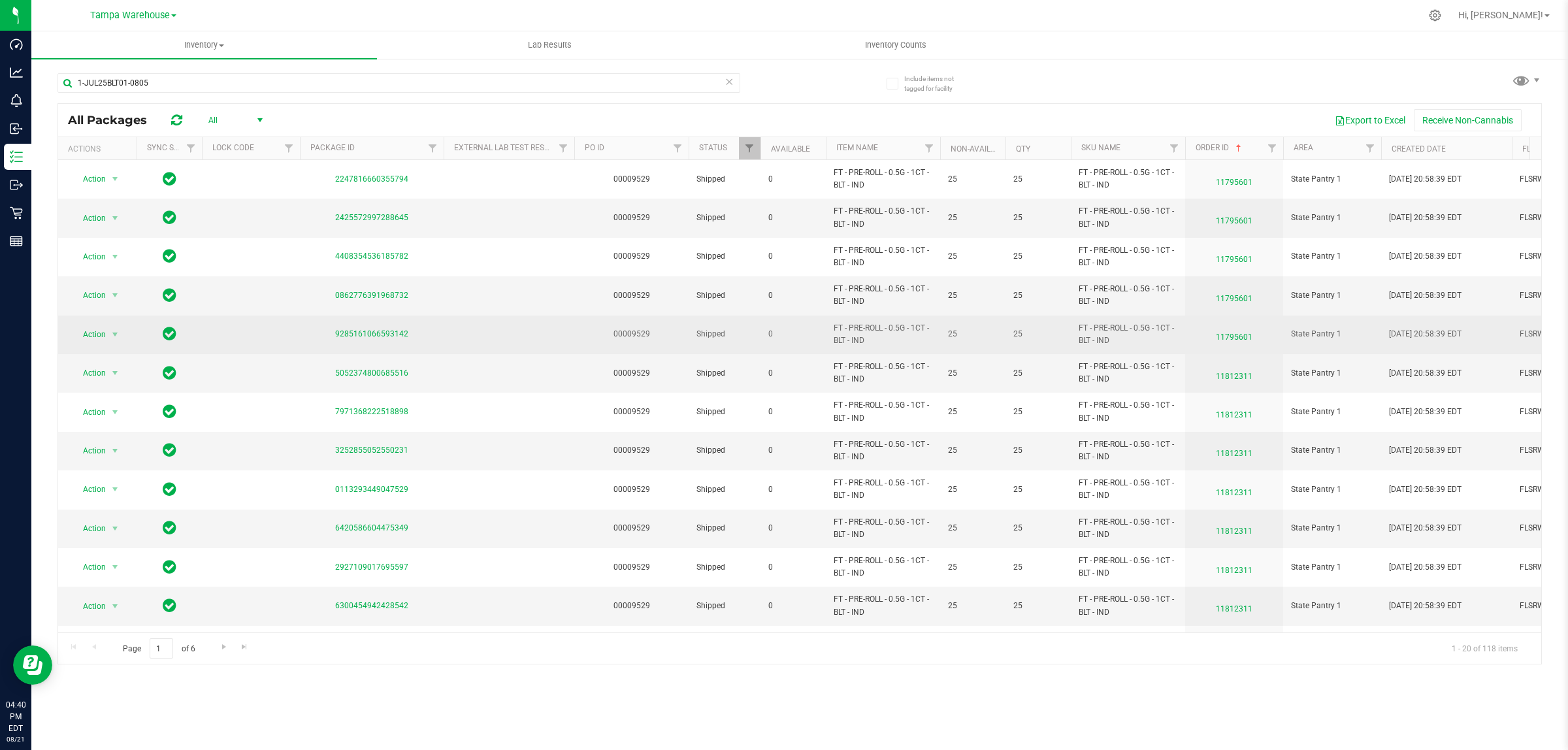
click at [1235, 340] on span "11795601" at bounding box center [1234, 334] width 82 height 19
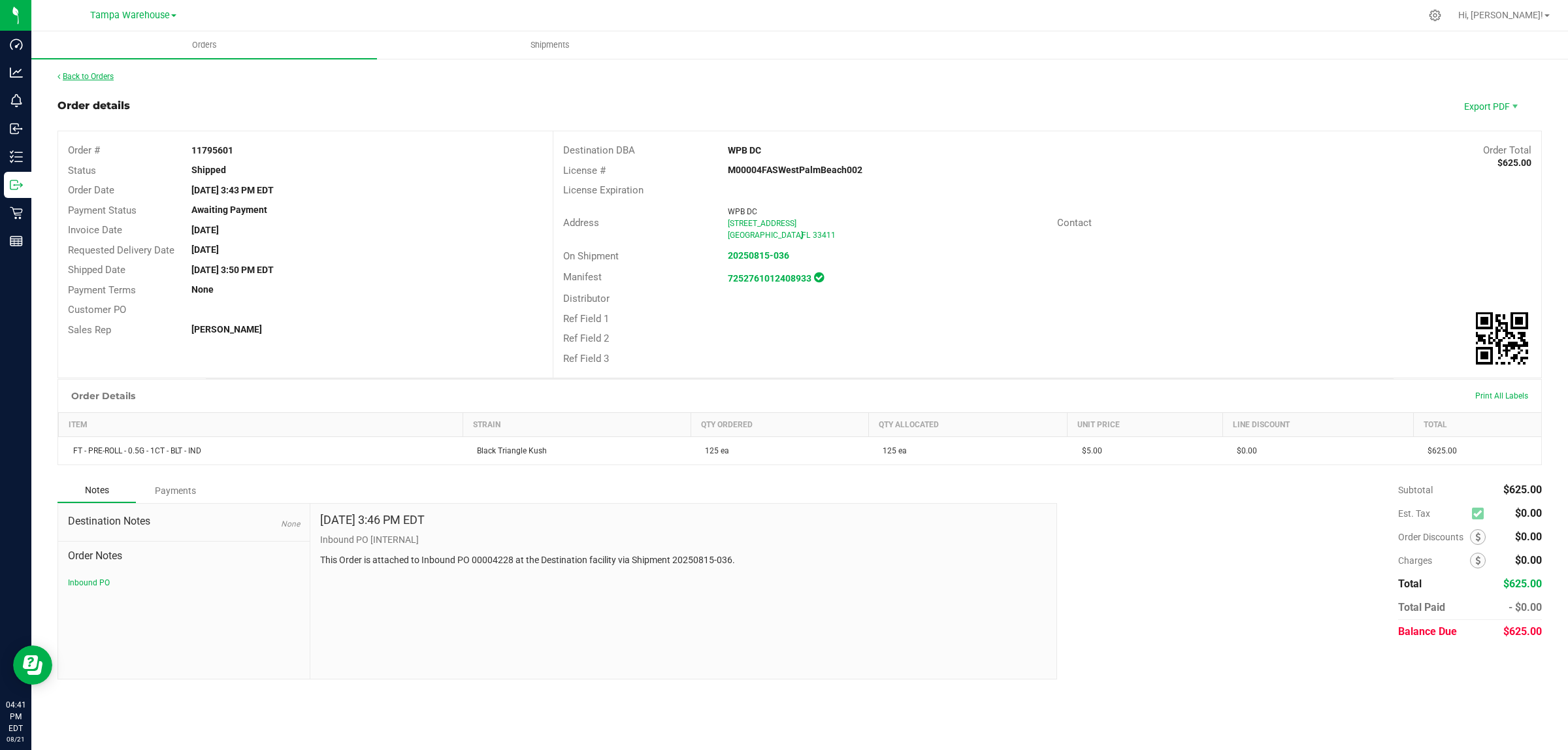
click at [91, 77] on link "Back to Orders" at bounding box center [86, 76] width 56 height 9
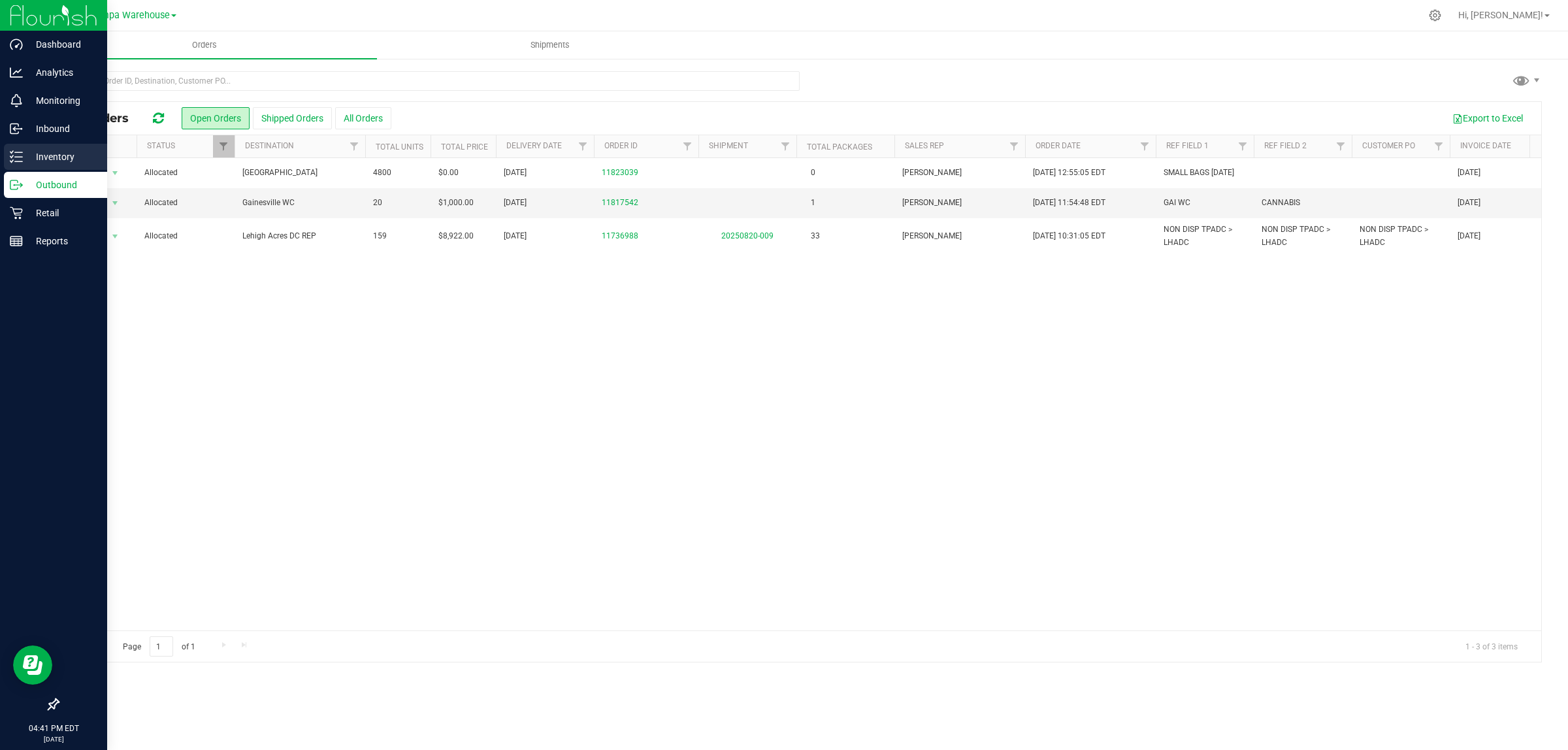
click at [18, 157] on line at bounding box center [19, 157] width 7 height 0
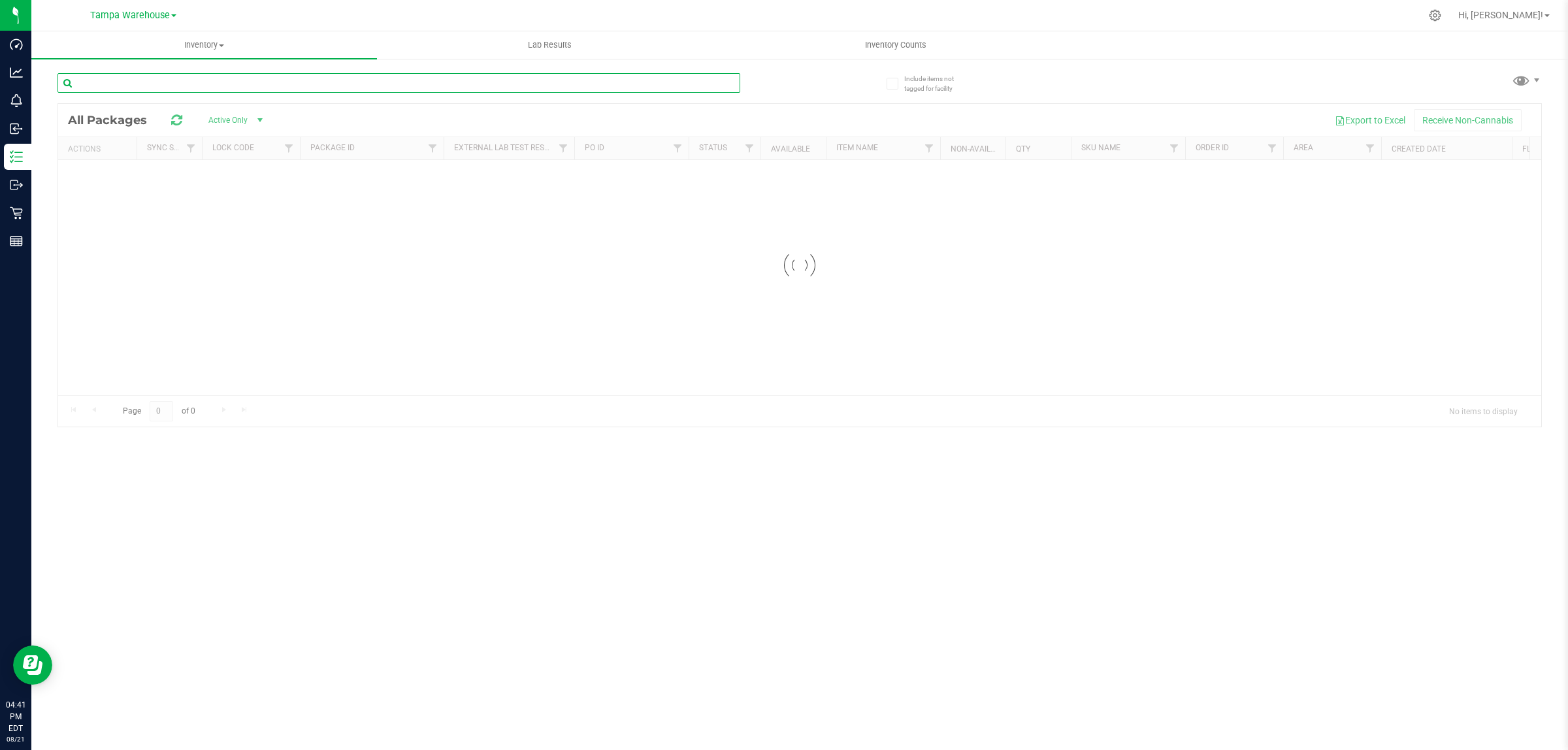
click at [237, 87] on input "text" at bounding box center [399, 83] width 682 height 19
paste input "5-JUL25BLT01-0805"
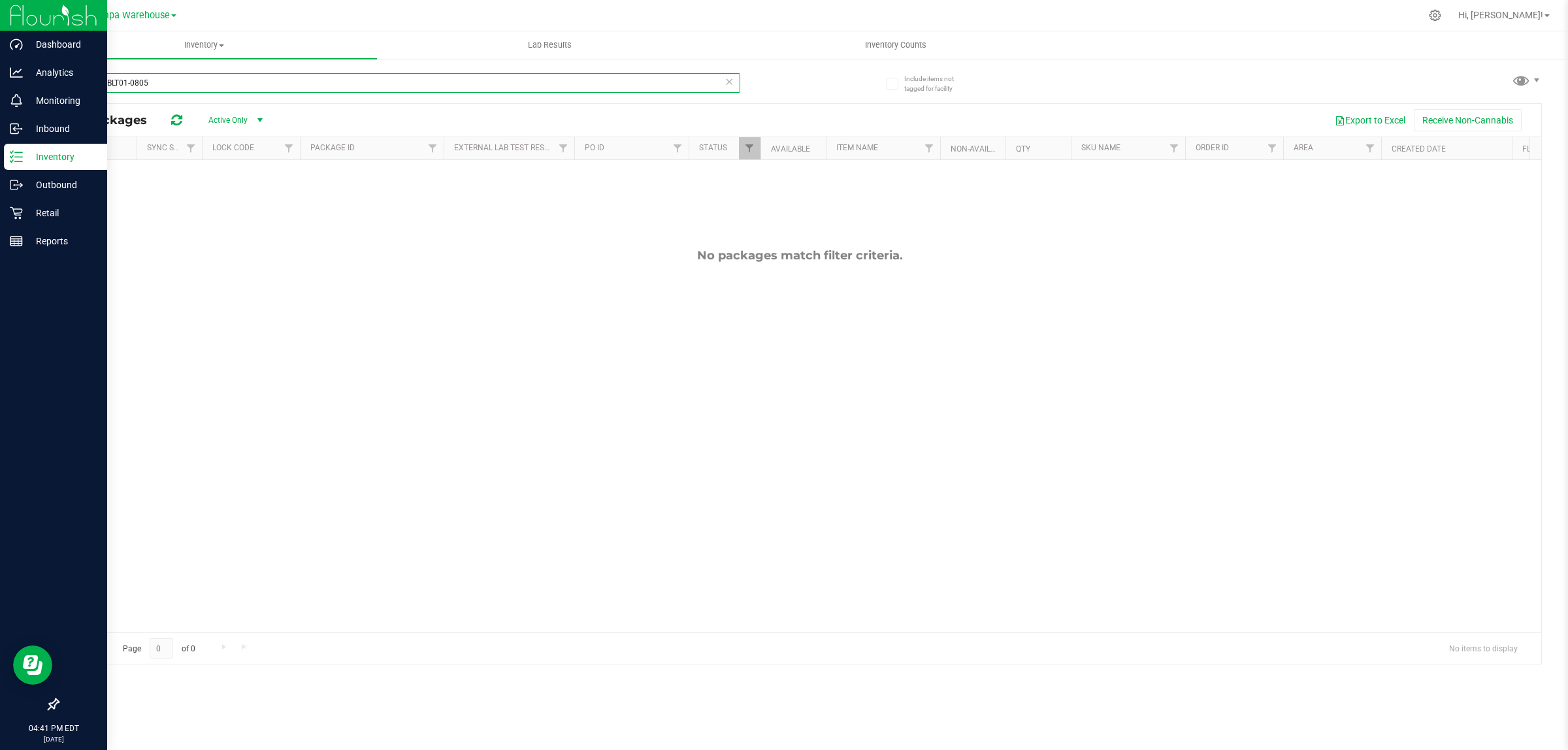
type input "5-JUL25BLT01-0805"
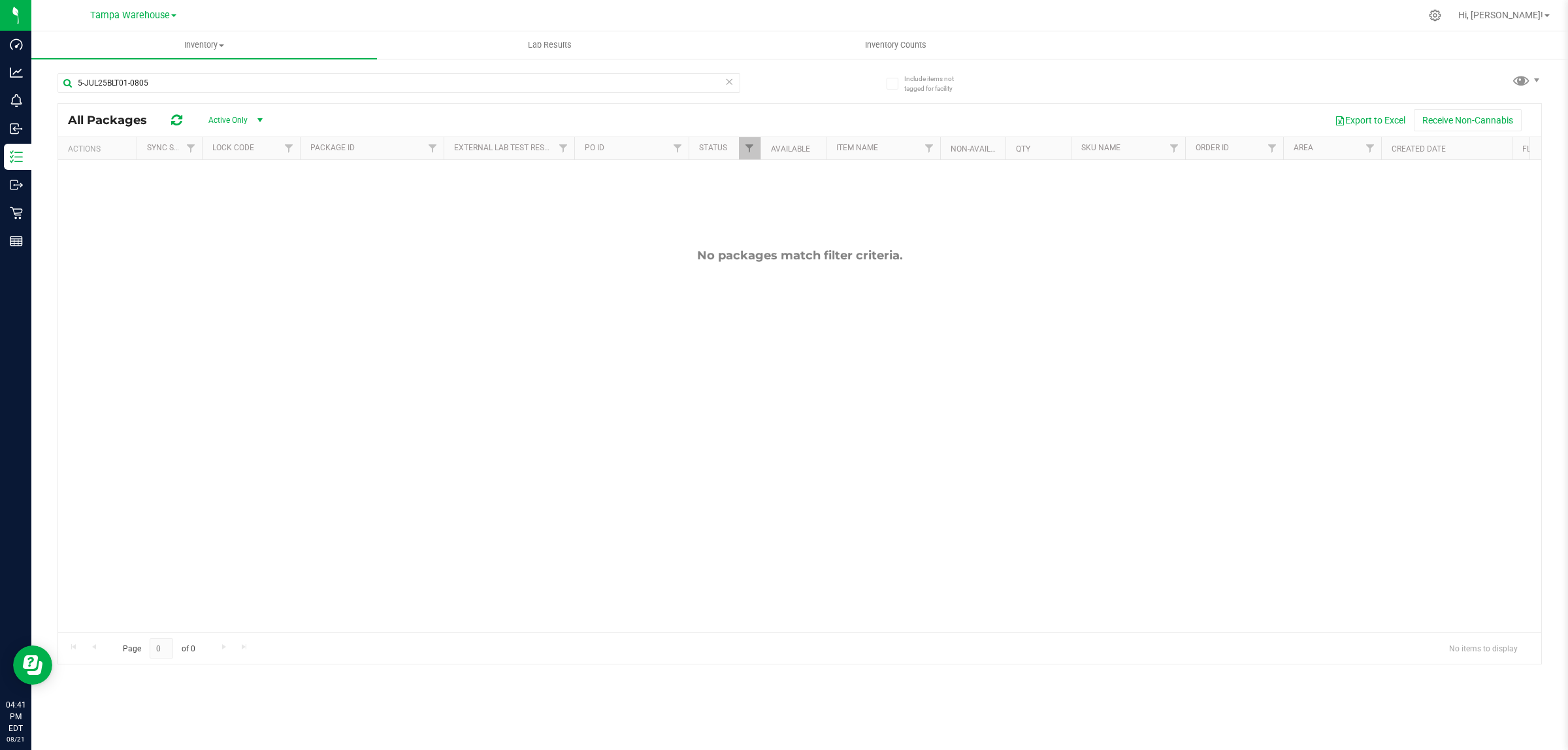
click at [252, 116] on span "select" at bounding box center [260, 119] width 17 height 18
click at [216, 201] on li "All" at bounding box center [233, 200] width 71 height 19
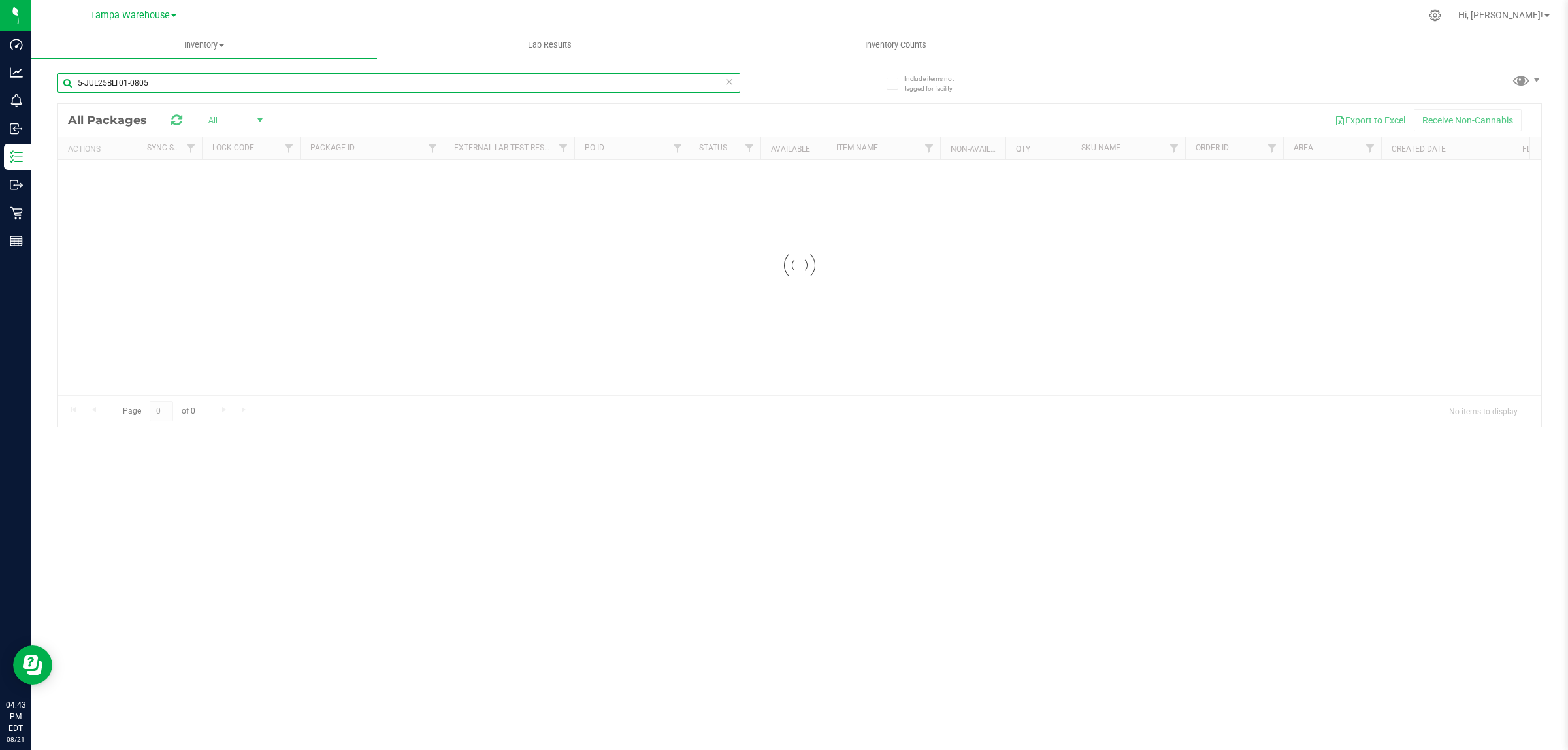
click at [190, 81] on input "5-JUL25BLT01-0805" at bounding box center [399, 83] width 682 height 19
paste input "862776391968732"
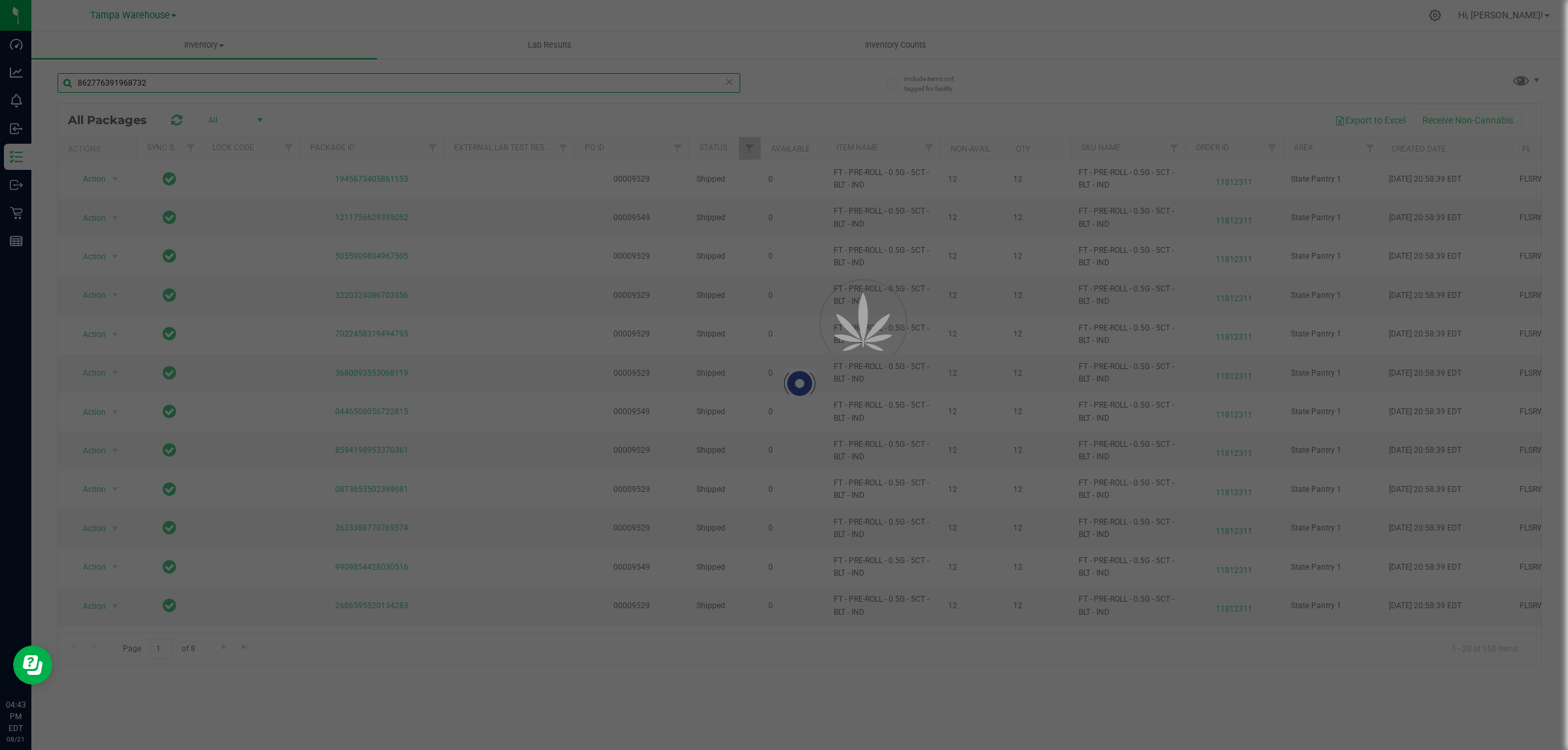
type input "862776391968732"
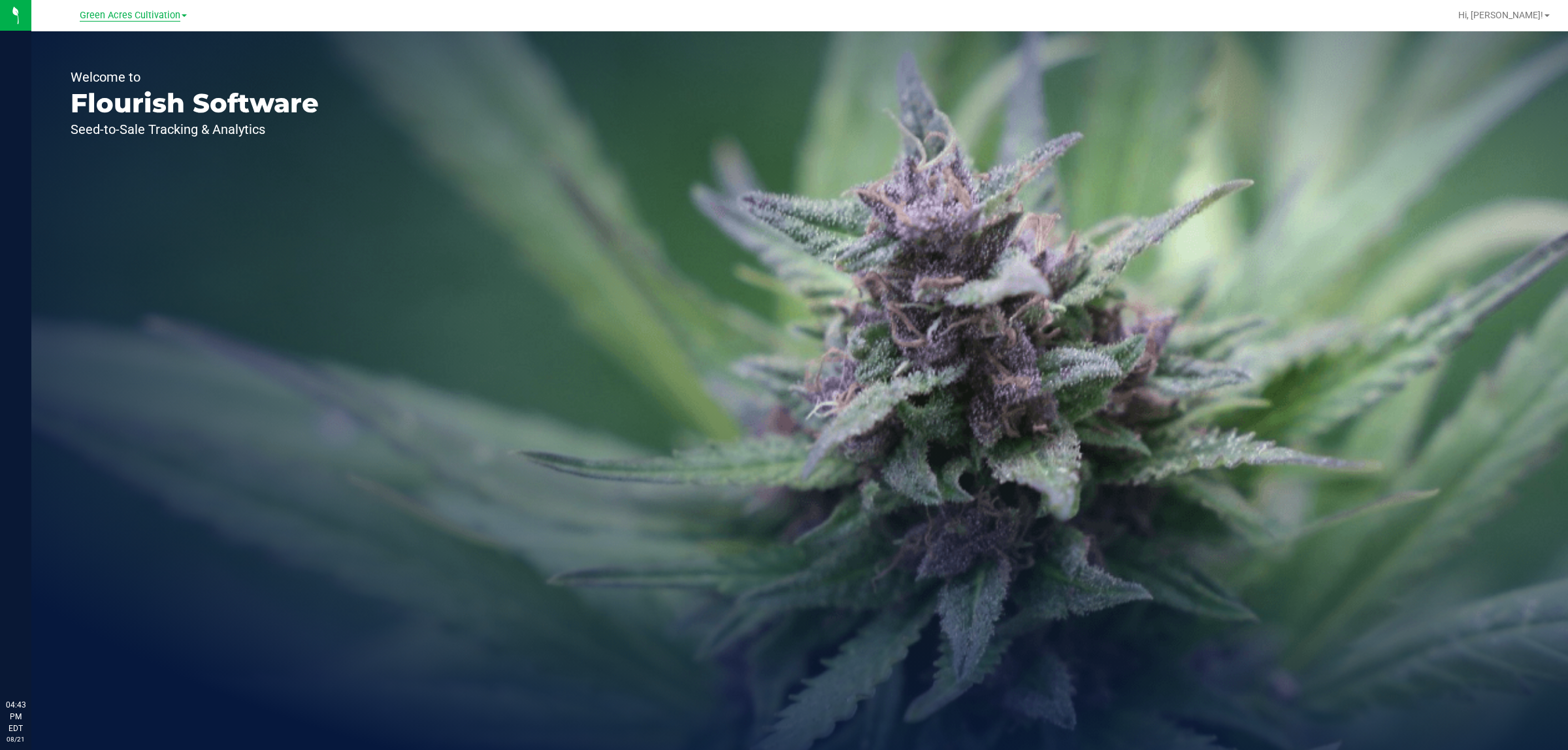
click at [162, 17] on span "Green Acres Cultivation" at bounding box center [130, 16] width 101 height 12
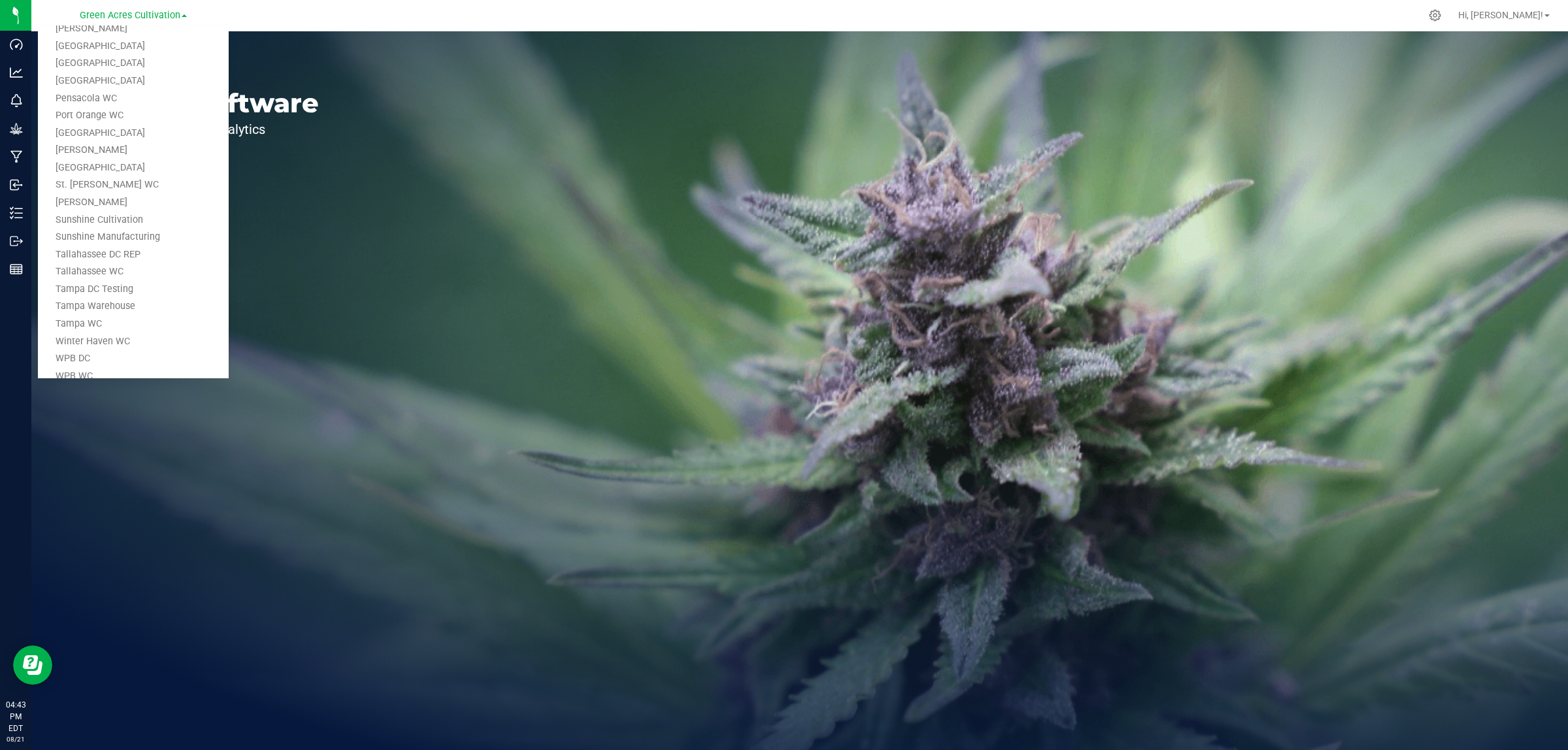
scroll to position [641, 0]
click at [99, 283] on link "Tampa Warehouse" at bounding box center [133, 290] width 191 height 18
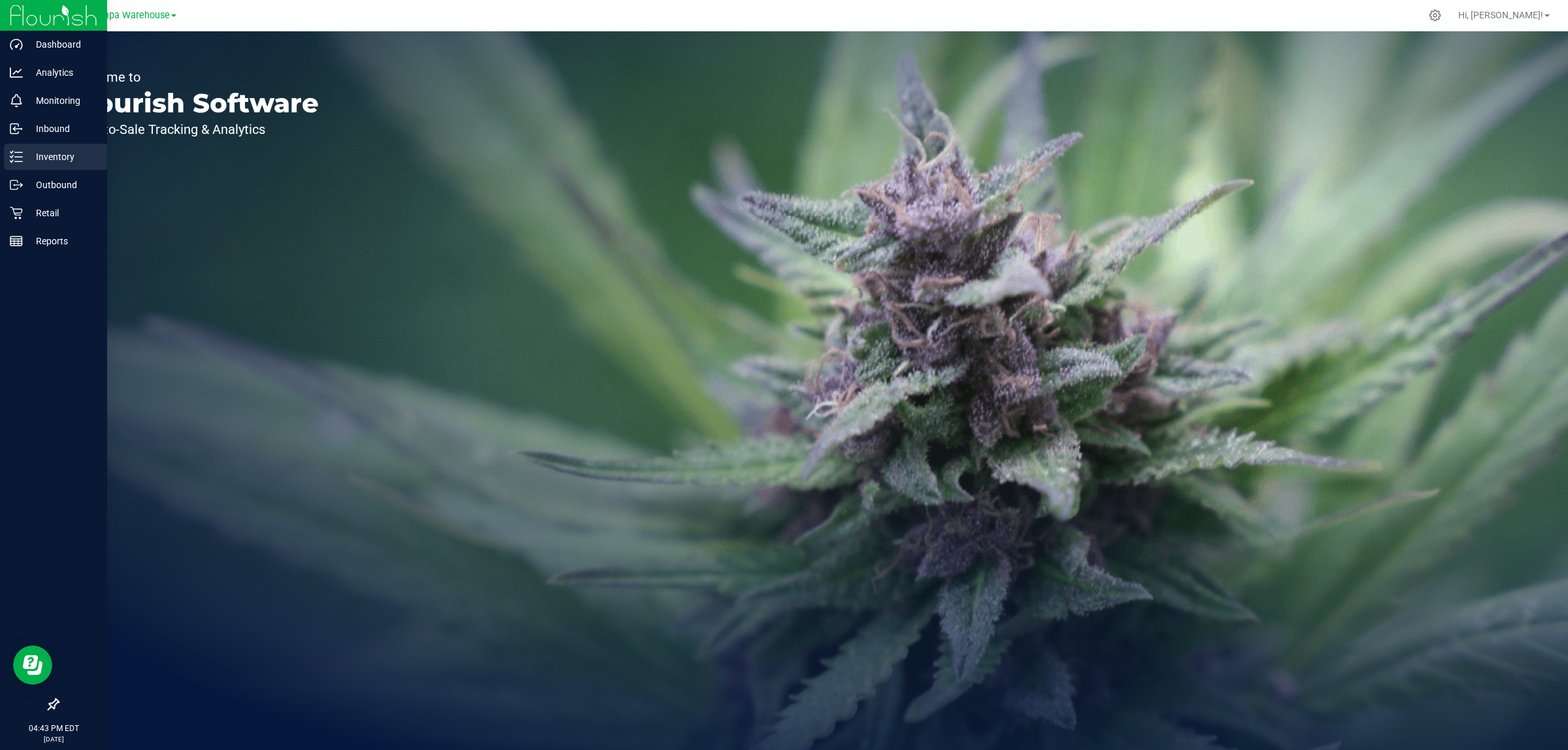
click at [27, 155] on p "Inventory" at bounding box center [62, 157] width 78 height 16
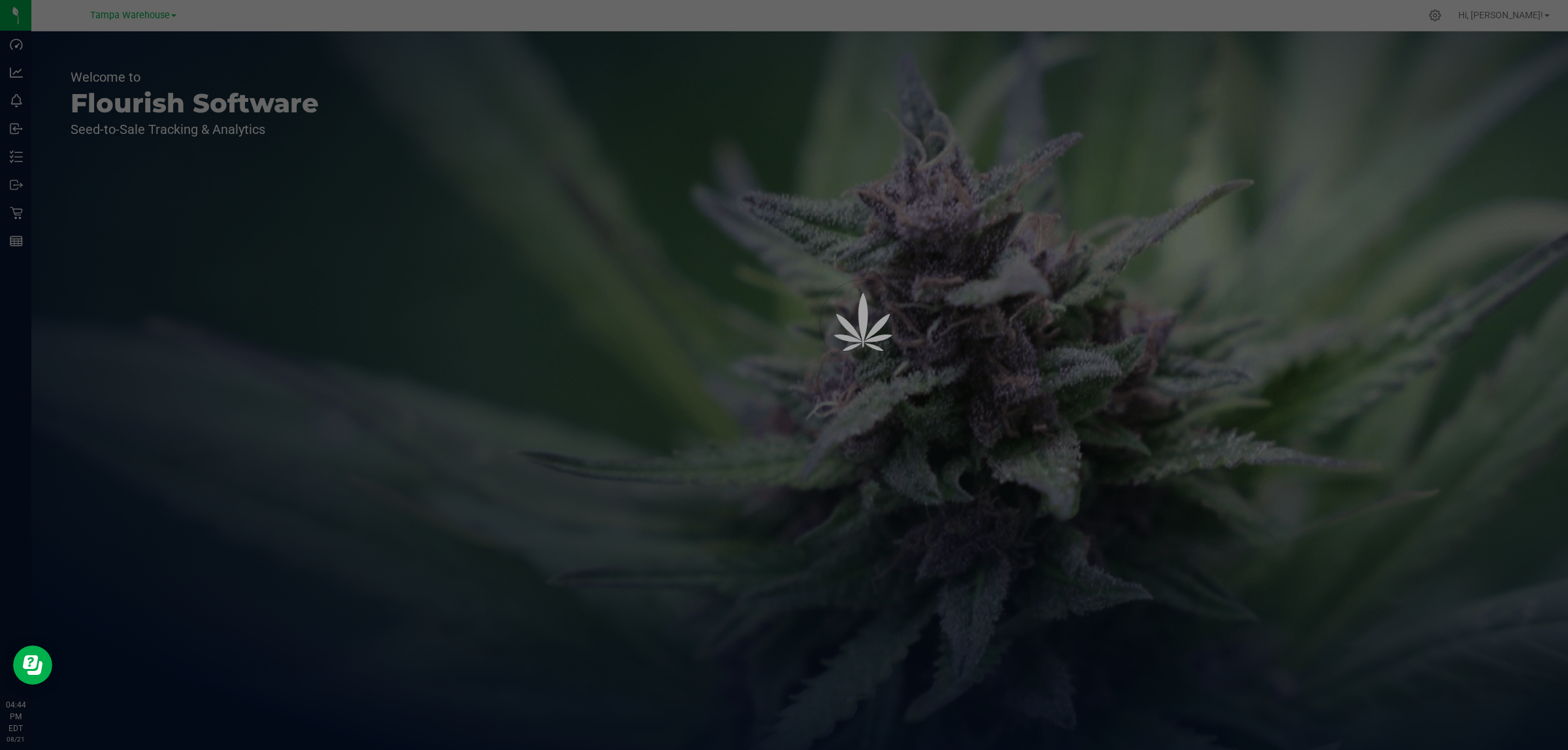
click at [122, 14] on div at bounding box center [784, 375] width 1568 height 750
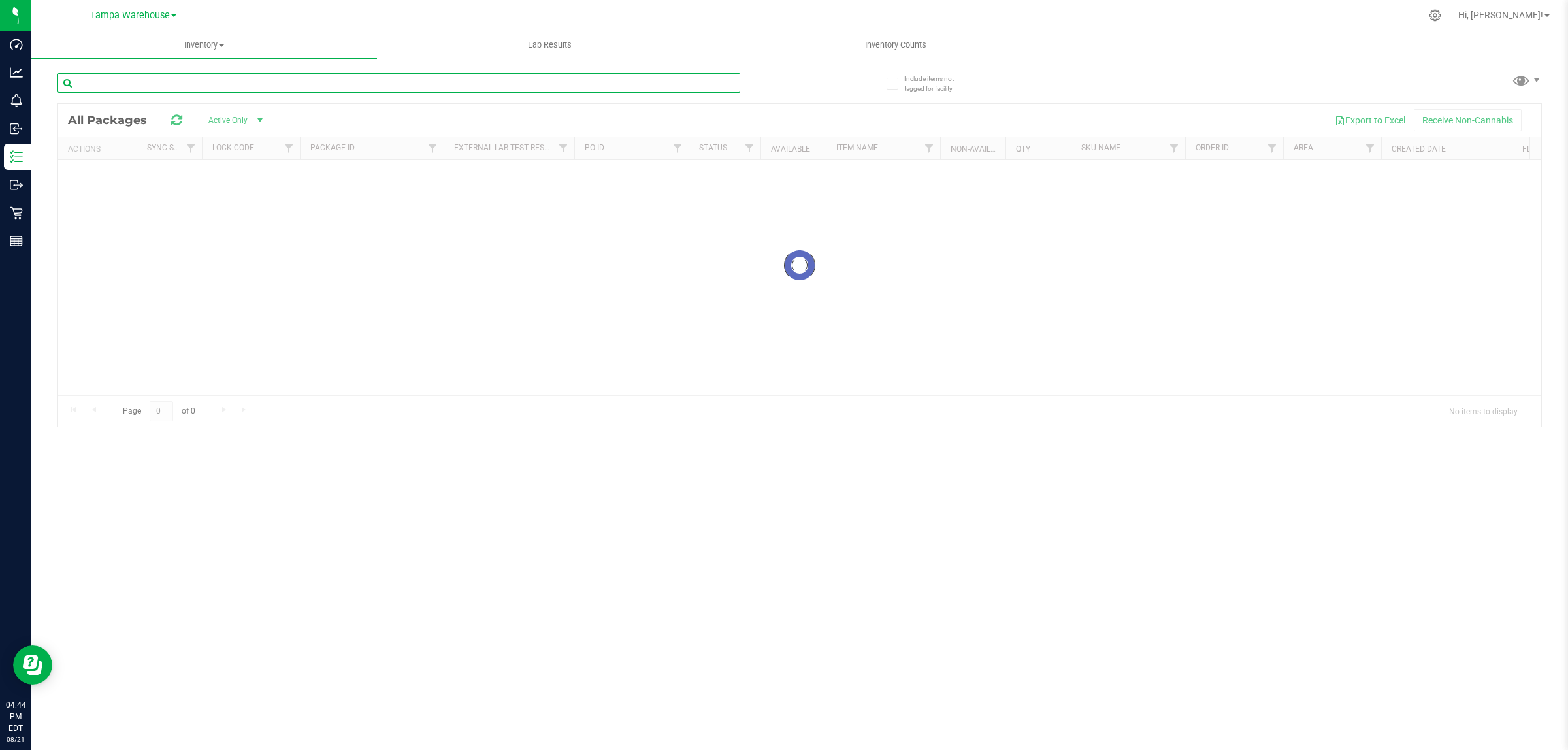
click at [224, 80] on input "text" at bounding box center [399, 83] width 682 height 19
paste input "547604494848401"
type input "547604494848401"
